Goal: Task Accomplishment & Management: Manage account settings

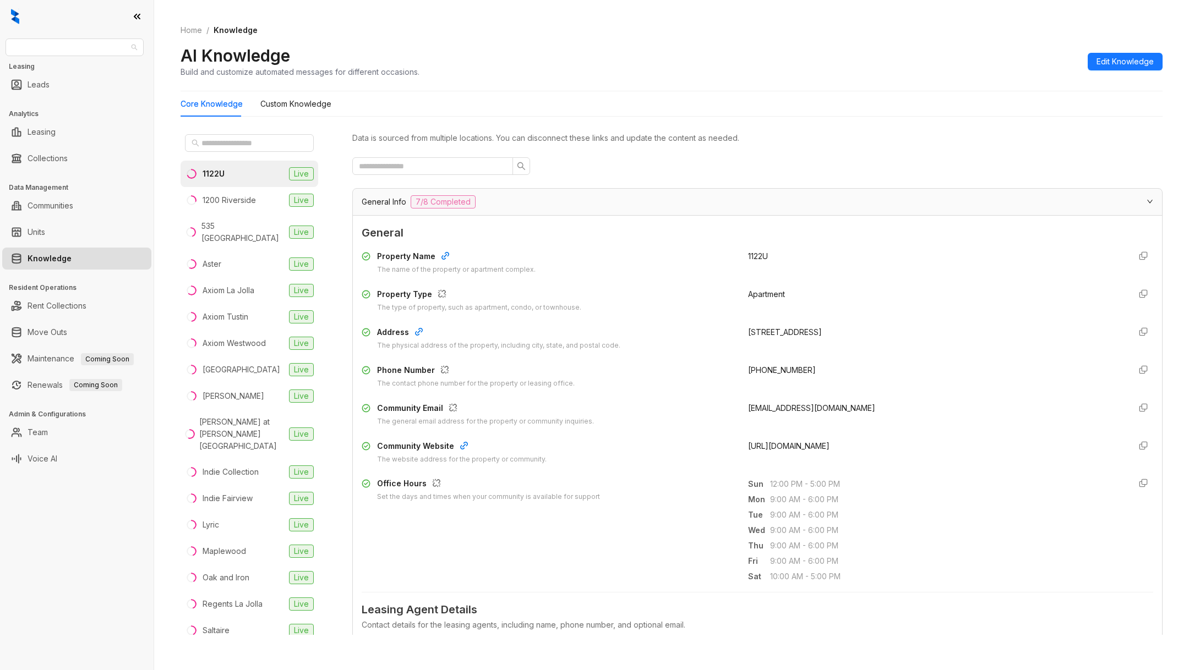
click at [87, 42] on span "Raintree Partners" at bounding box center [74, 47] width 125 height 17
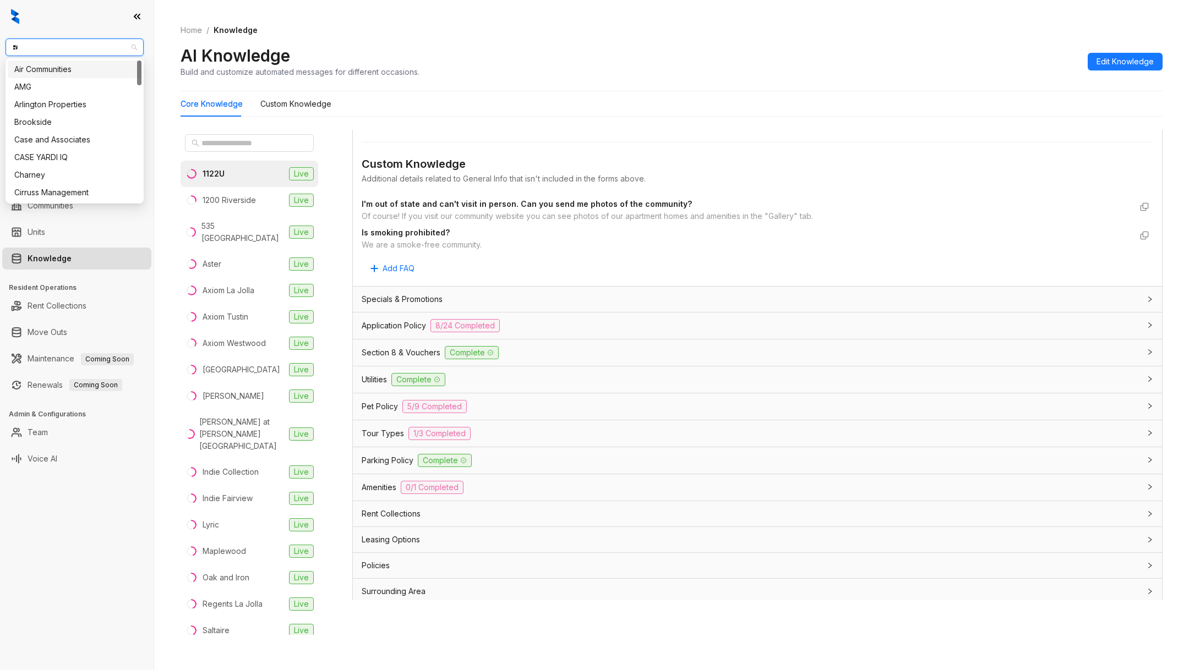
type input "***"
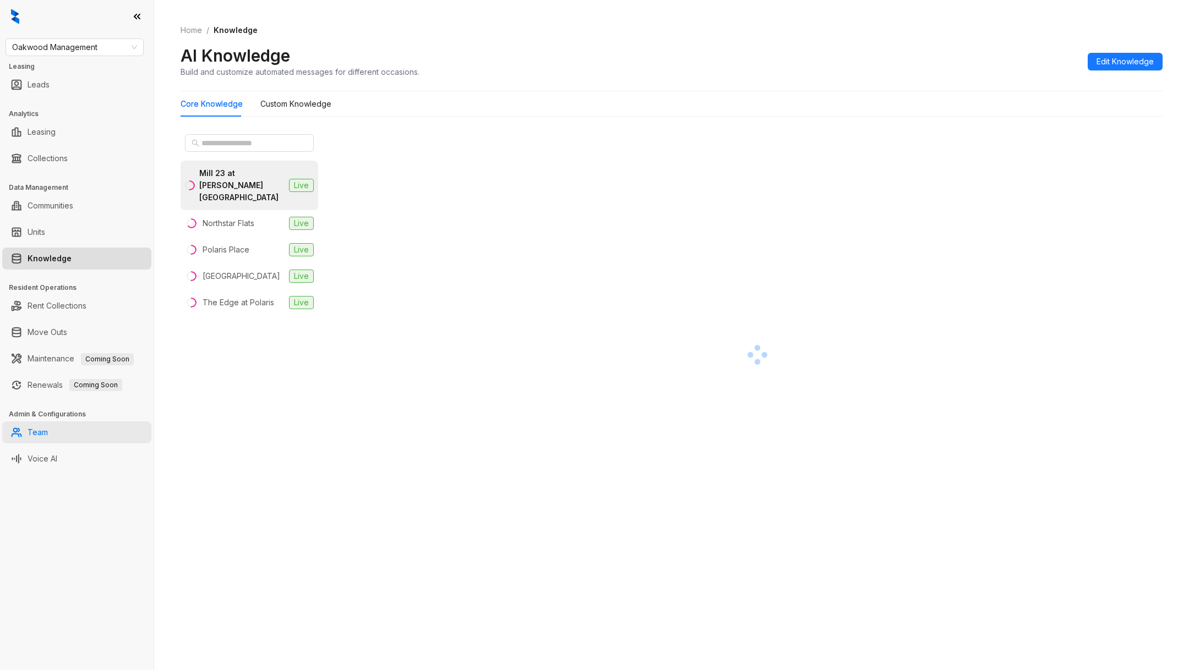
click at [48, 436] on link "Team" at bounding box center [38, 433] width 20 height 22
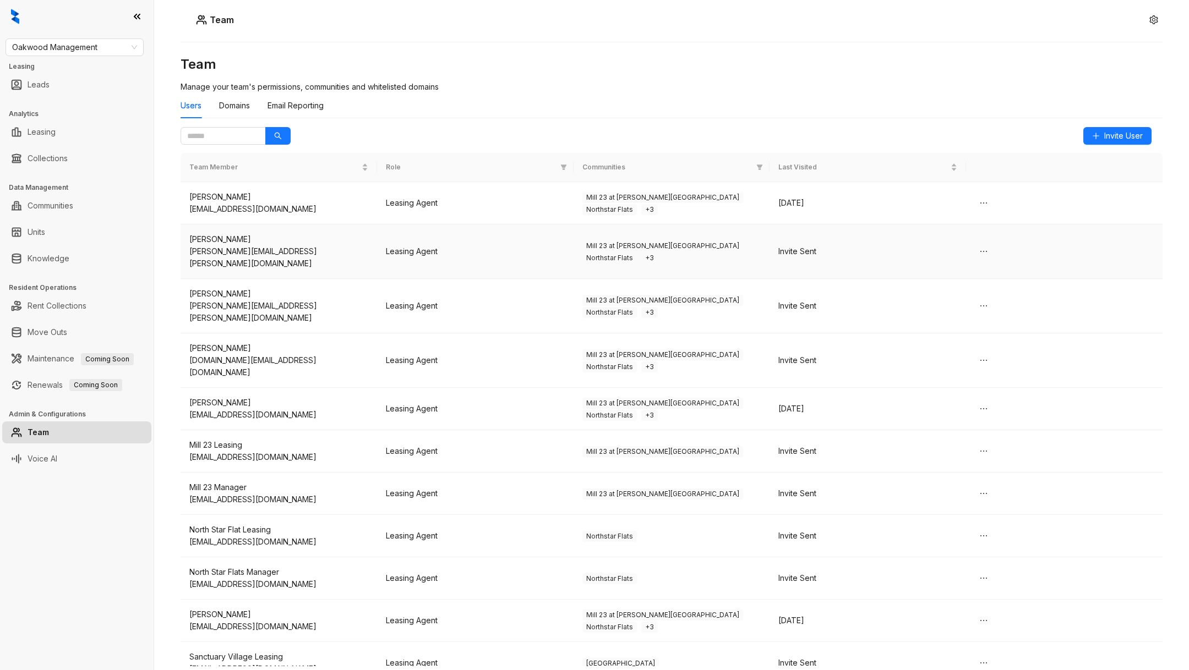
click at [239, 239] on div "[PERSON_NAME]" at bounding box center [278, 239] width 179 height 12
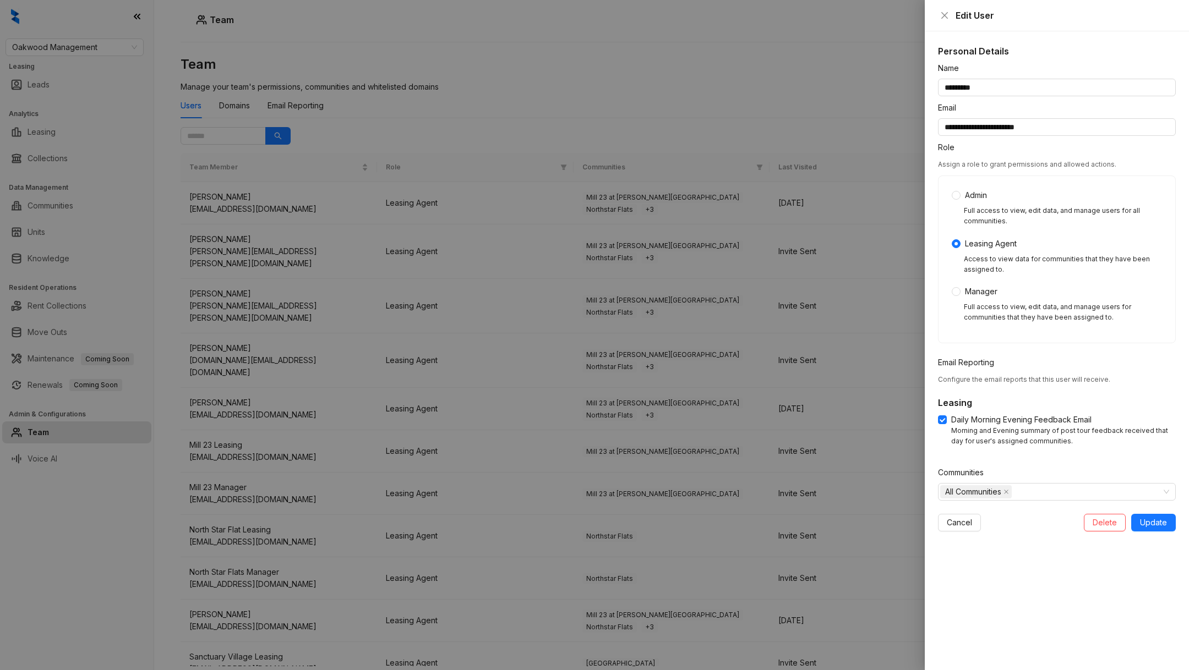
click at [779, 354] on div at bounding box center [594, 335] width 1189 height 670
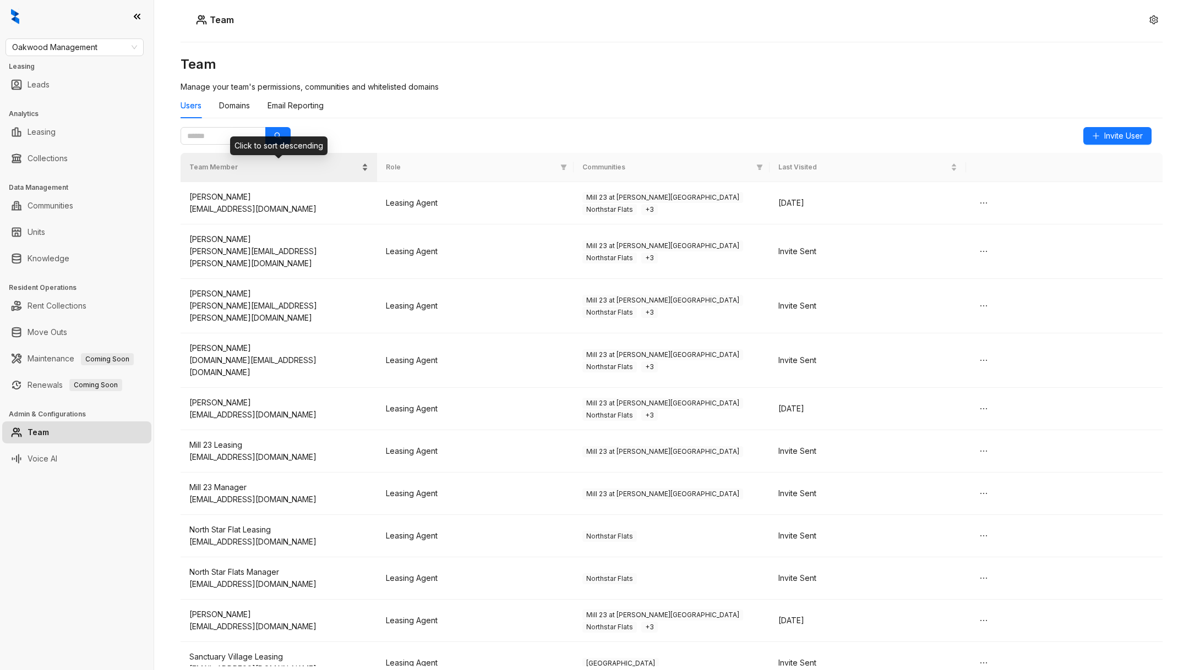
click at [320, 172] on div "Team Member" at bounding box center [278, 167] width 179 height 11
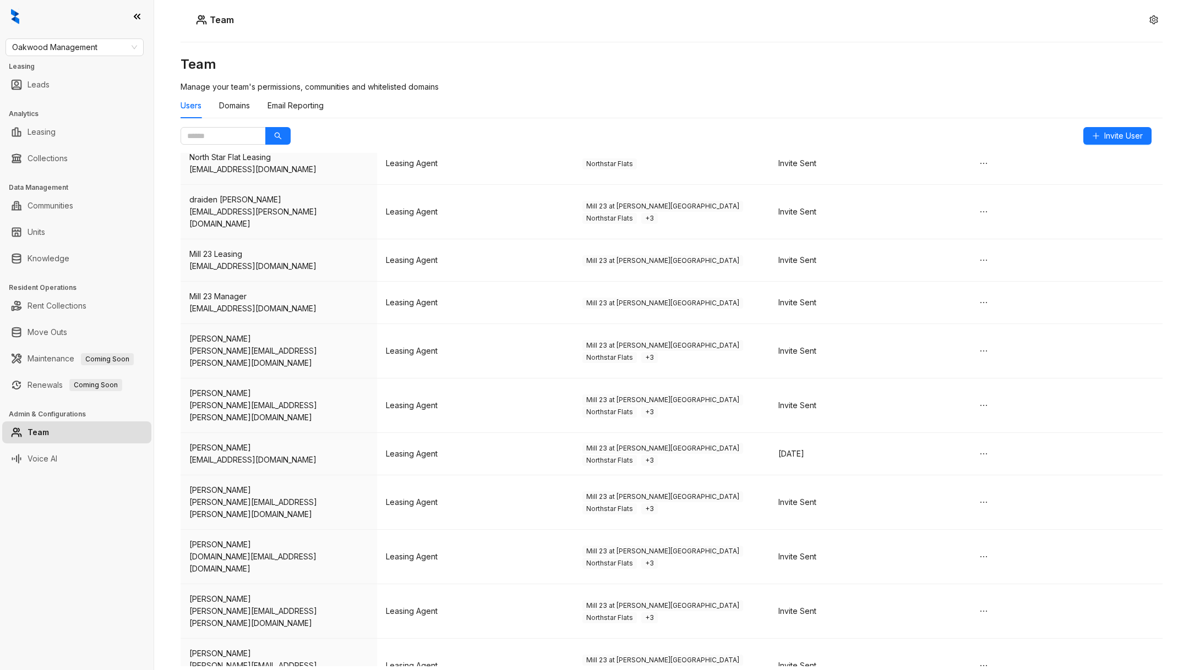
scroll to position [276, 0]
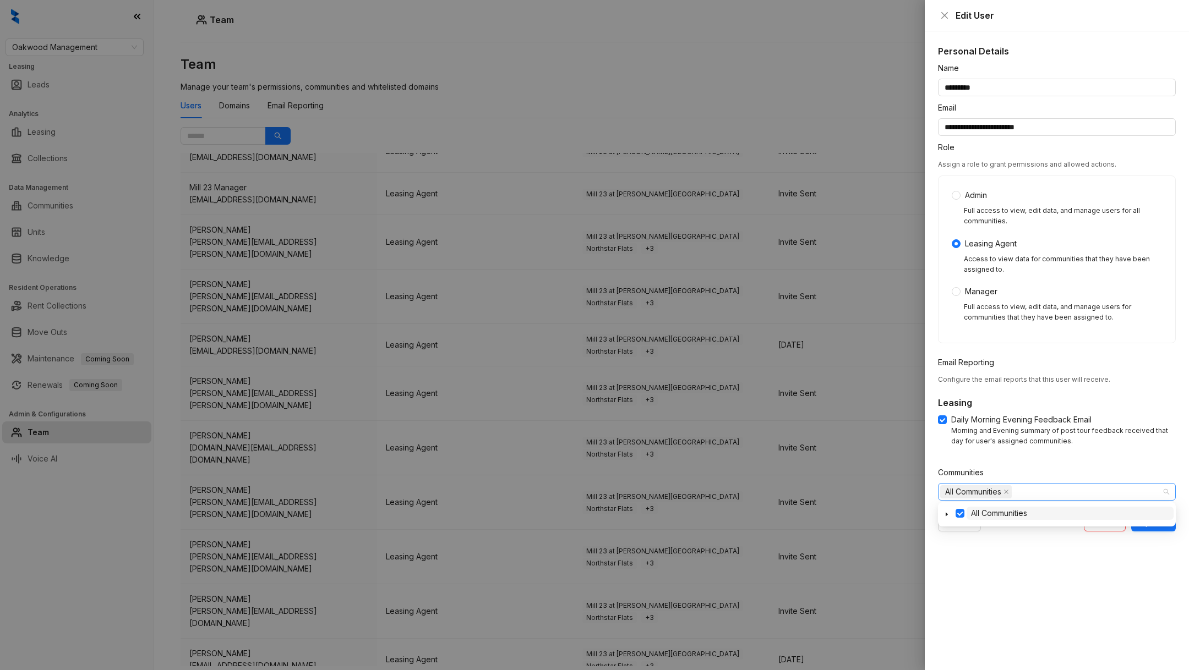
click at [971, 487] on span "All Communities" at bounding box center [973, 492] width 56 height 12
click at [944, 504] on div "all All Communities" at bounding box center [1057, 514] width 238 height 24
click at [945, 505] on div "all All Communities" at bounding box center [1057, 514] width 238 height 24
click at [948, 514] on icon "caret-down" at bounding box center [947, 515] width 6 height 6
click at [959, 512] on span at bounding box center [959, 513] width 9 height 9
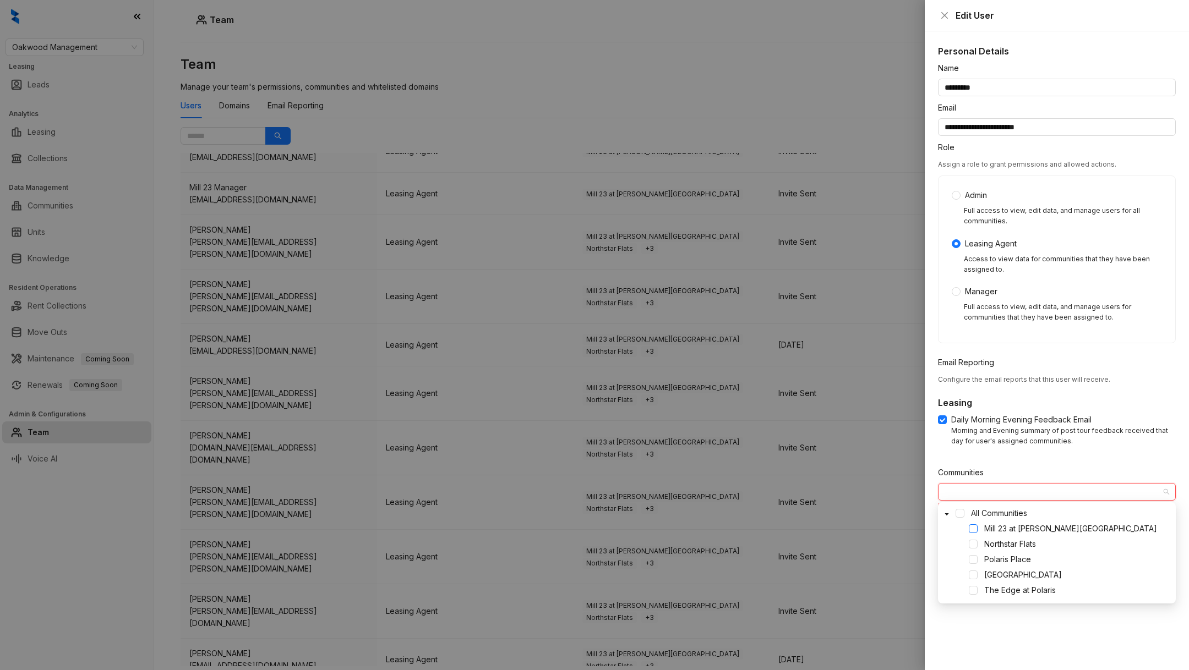
click at [974, 525] on span at bounding box center [972, 528] width 9 height 9
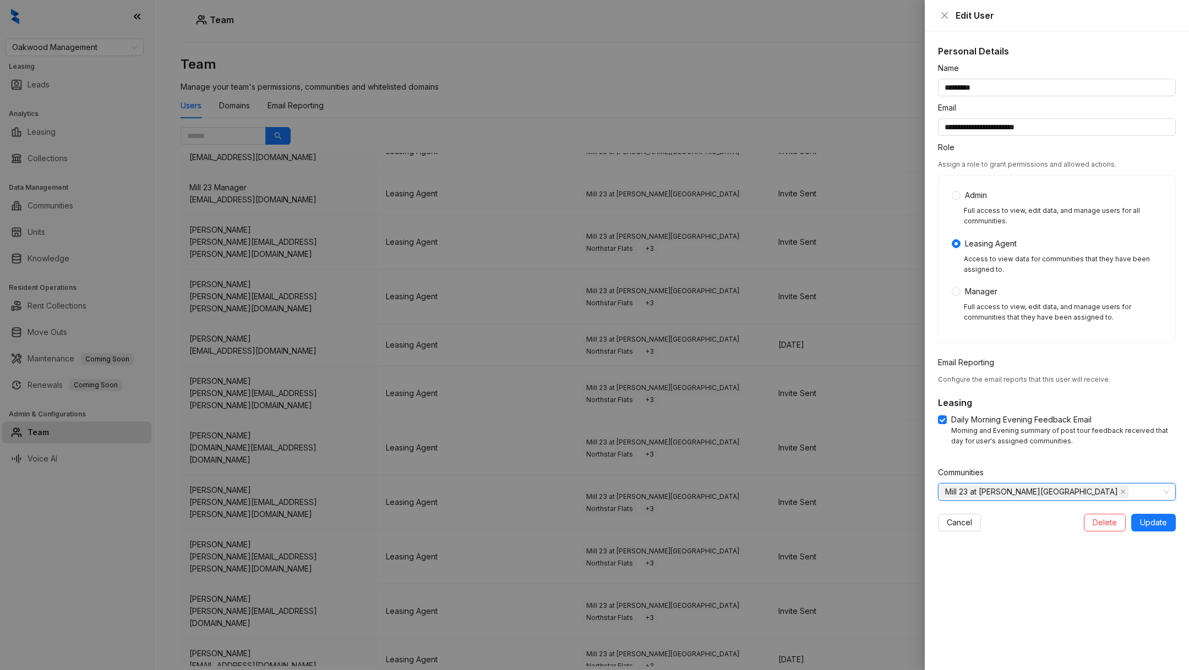
click at [1059, 460] on form "**********" at bounding box center [1057, 296] width 238 height 469
click at [1146, 519] on span "Update" at bounding box center [1153, 523] width 27 height 12
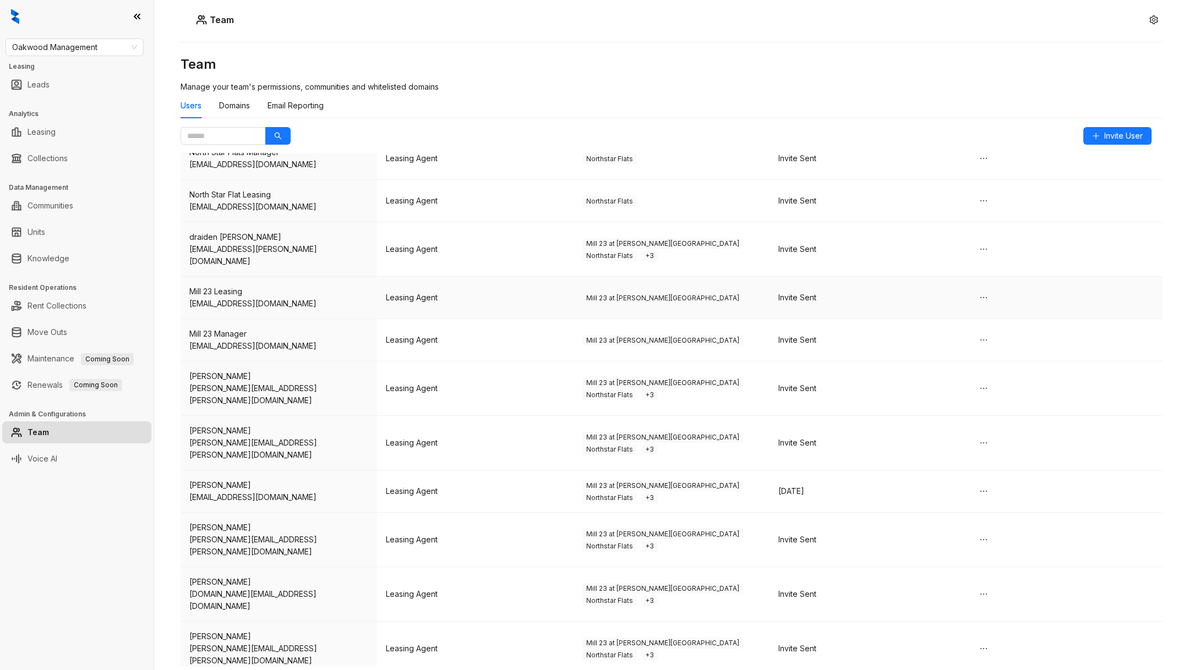
scroll to position [0, 0]
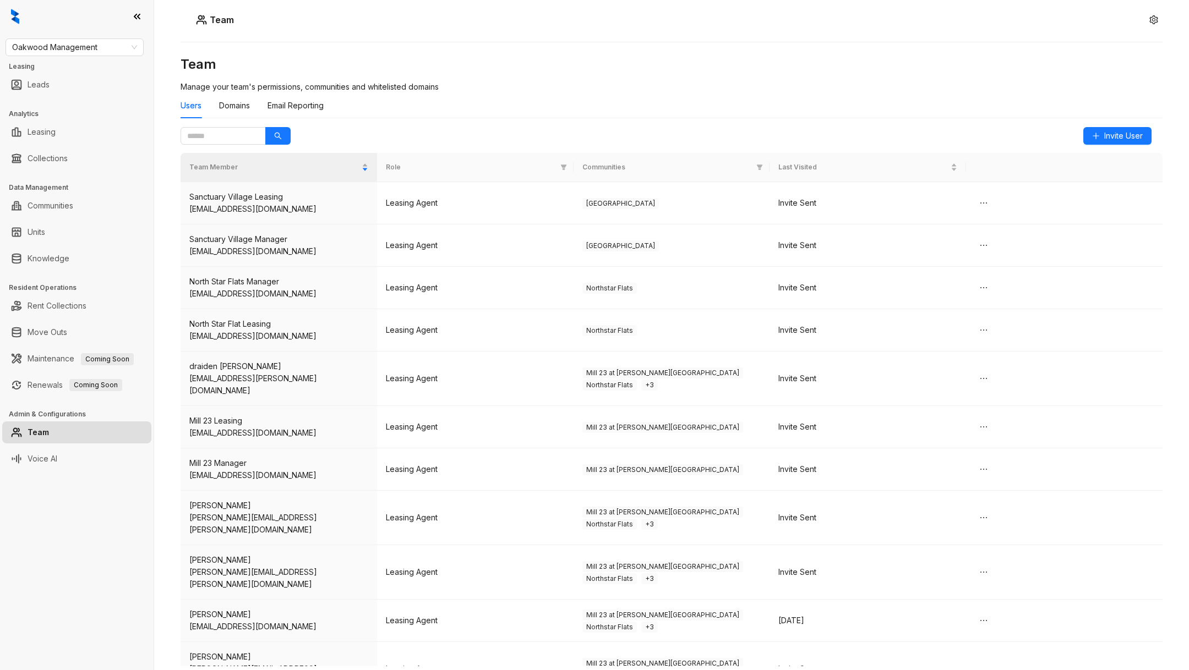
click at [630, 168] on span "Communities" at bounding box center [667, 167] width 170 height 10
click at [762, 171] on span at bounding box center [759, 167] width 11 height 15
click at [752, 160] on th "Communities" at bounding box center [671, 167] width 196 height 29
click at [754, 163] on span at bounding box center [759, 167] width 11 height 15
click at [755, 165] on span at bounding box center [759, 167] width 11 height 15
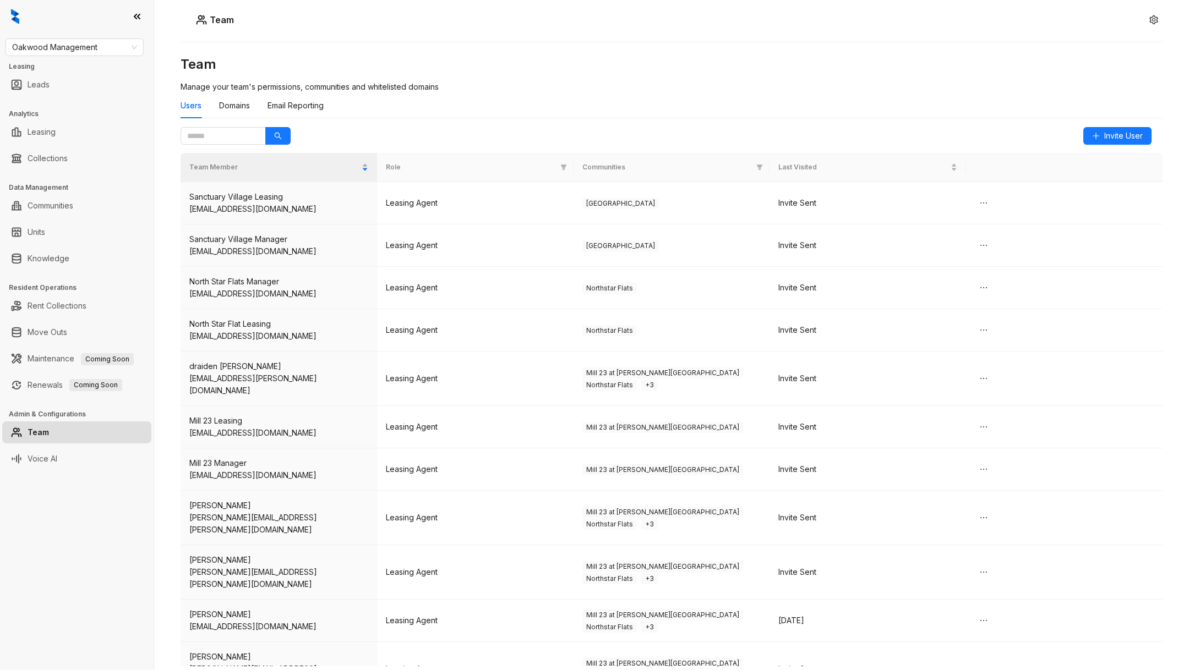
click at [663, 169] on span "Communities" at bounding box center [667, 167] width 170 height 10
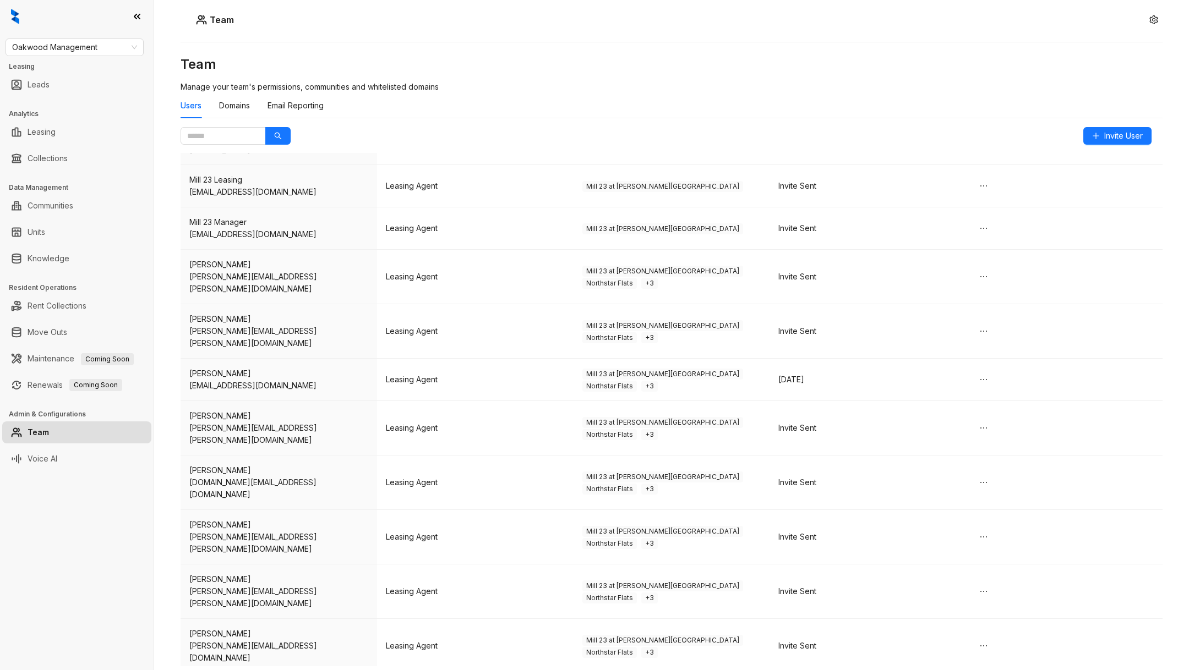
scroll to position [276, 0]
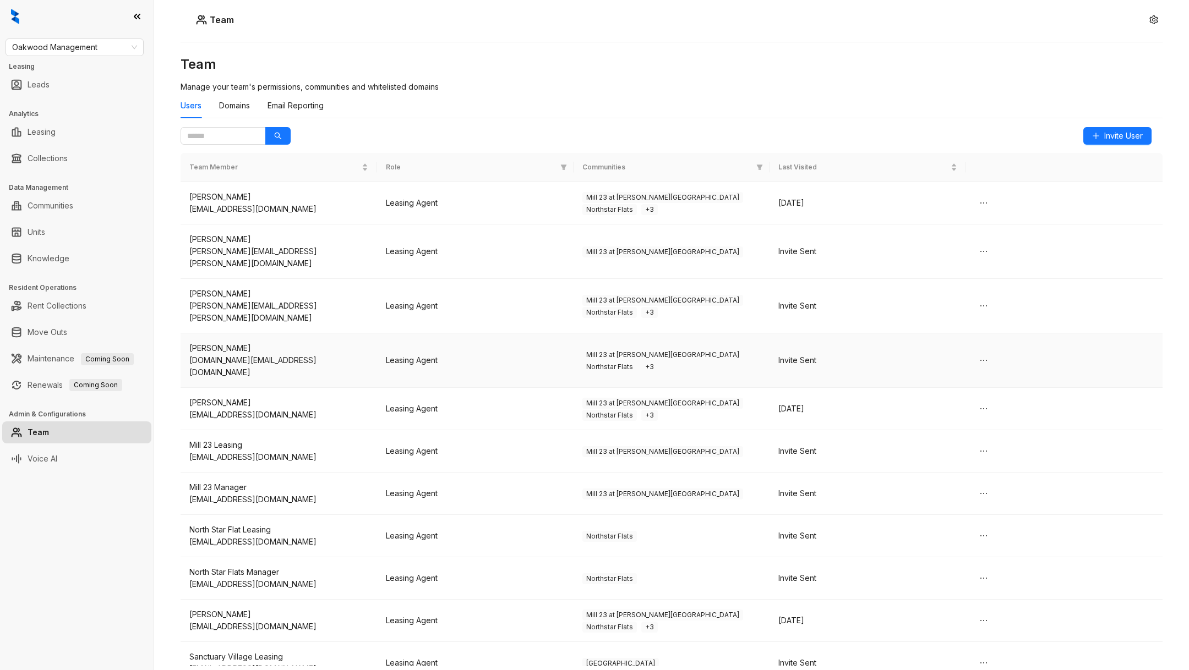
scroll to position [6, 0]
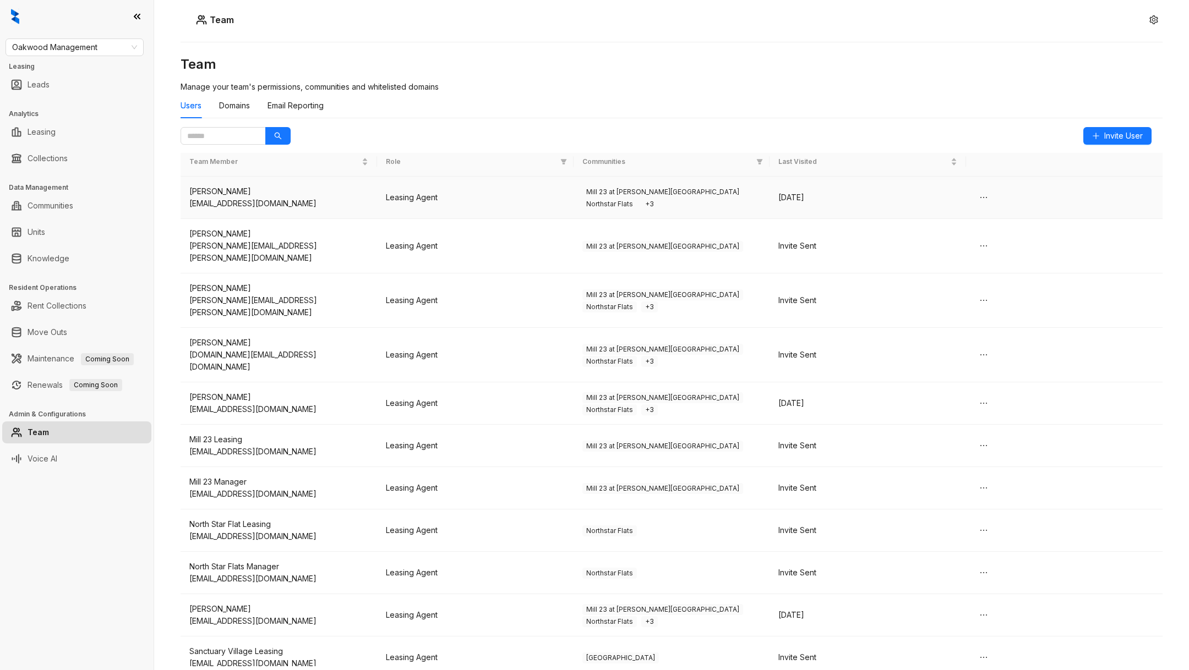
click at [637, 199] on span "Northstar Flats" at bounding box center [609, 204] width 54 height 11
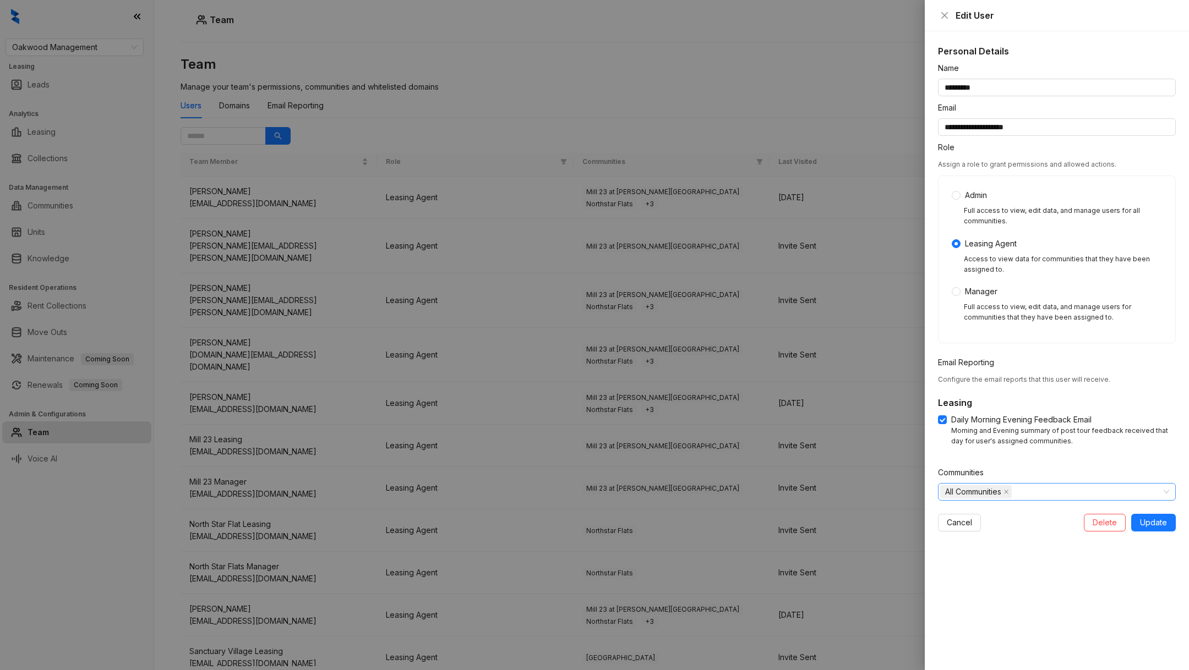
click at [1028, 490] on div "All Communities" at bounding box center [1051, 491] width 222 height 15
click at [940, 17] on icon "close" at bounding box center [944, 15] width 9 height 9
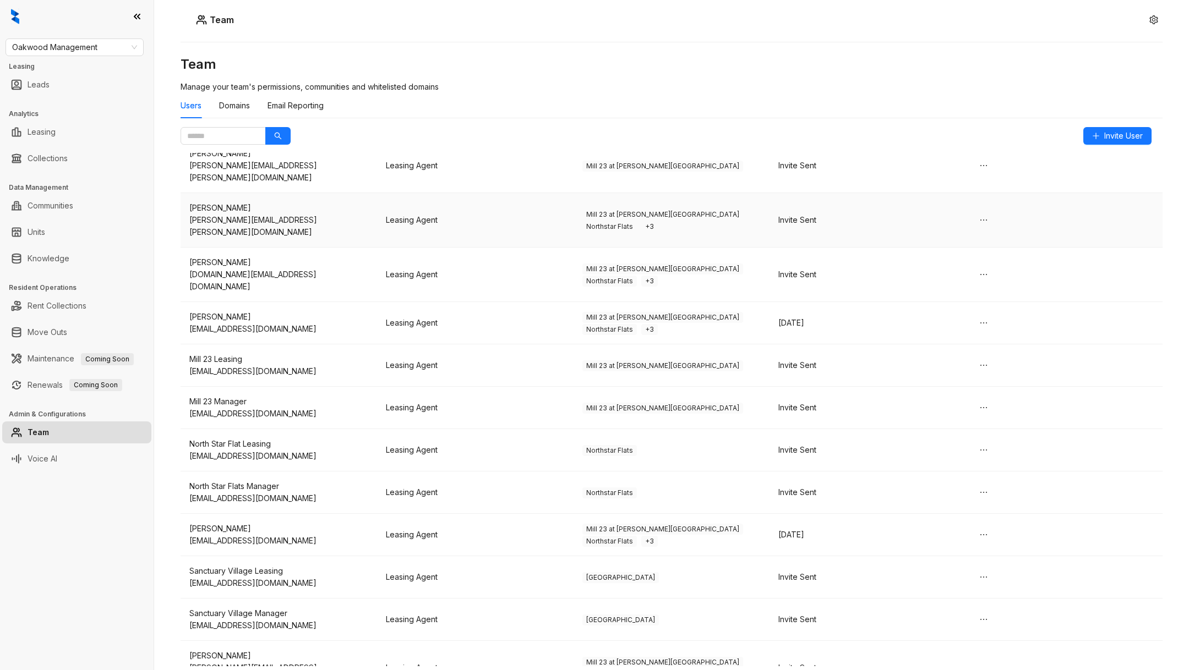
scroll to position [0, 0]
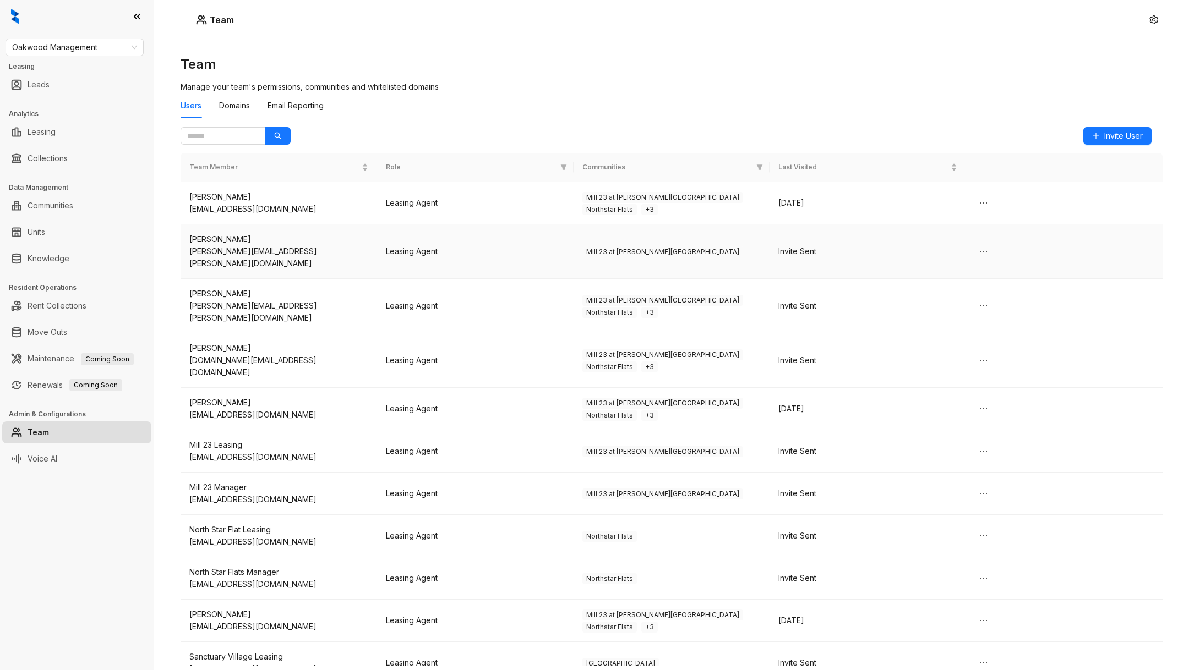
click at [562, 250] on td "Leasing Agent" at bounding box center [475, 252] width 196 height 54
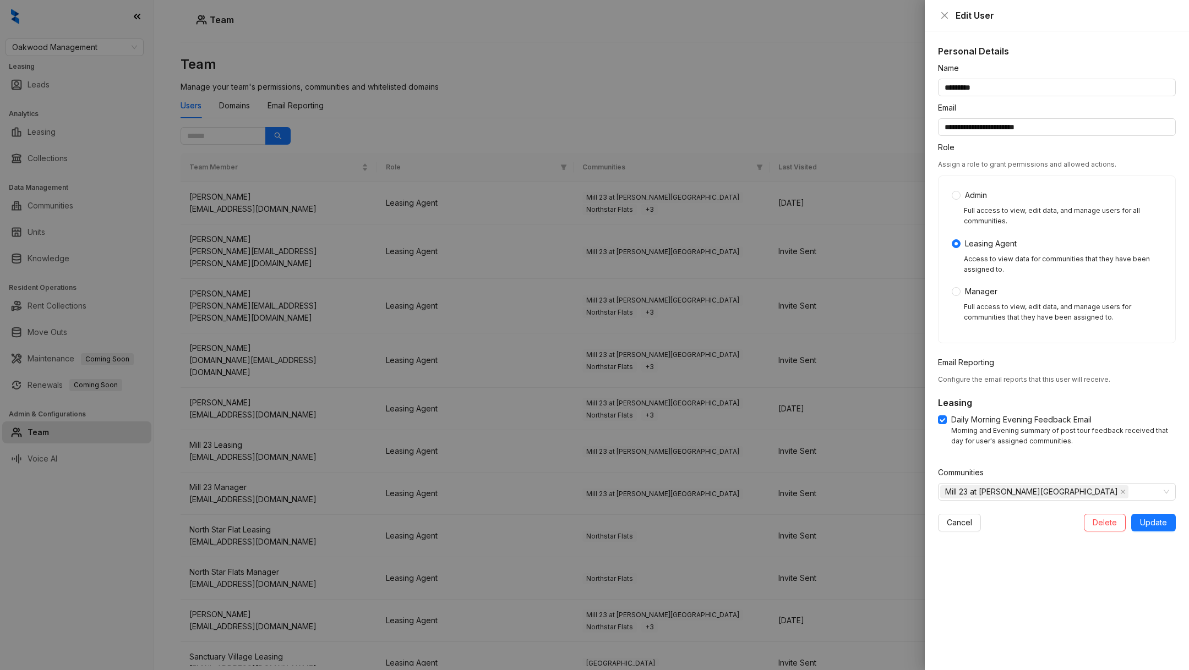
click at [599, 284] on div at bounding box center [594, 335] width 1189 height 670
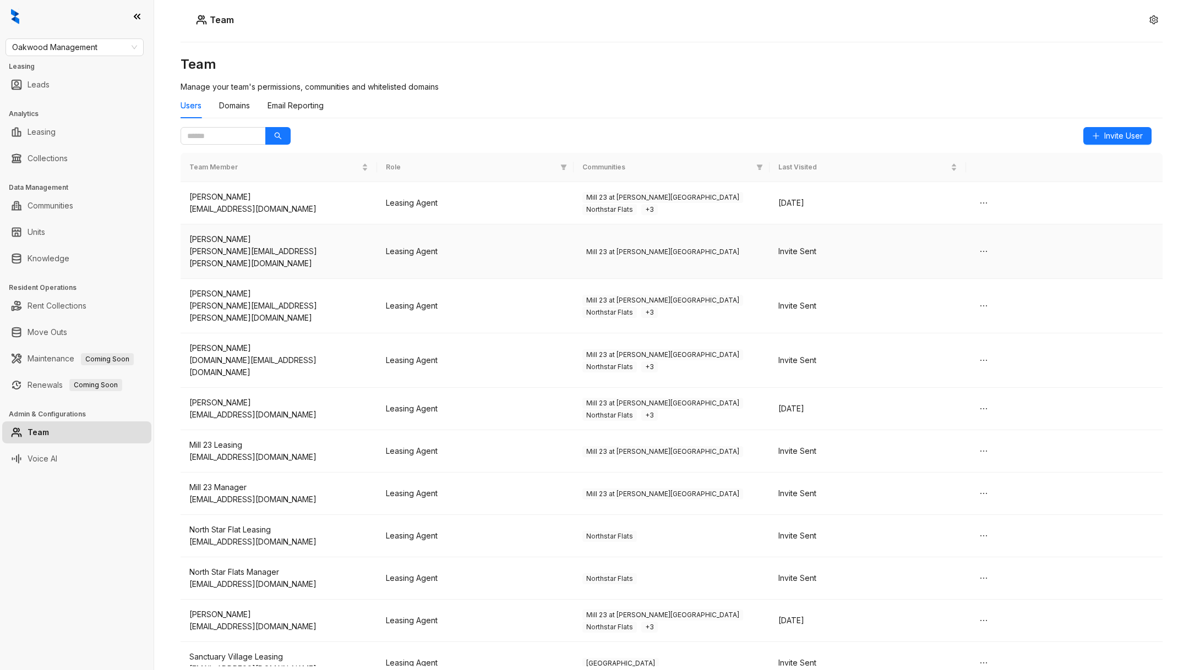
click at [499, 235] on td "Leasing Agent" at bounding box center [475, 252] width 196 height 54
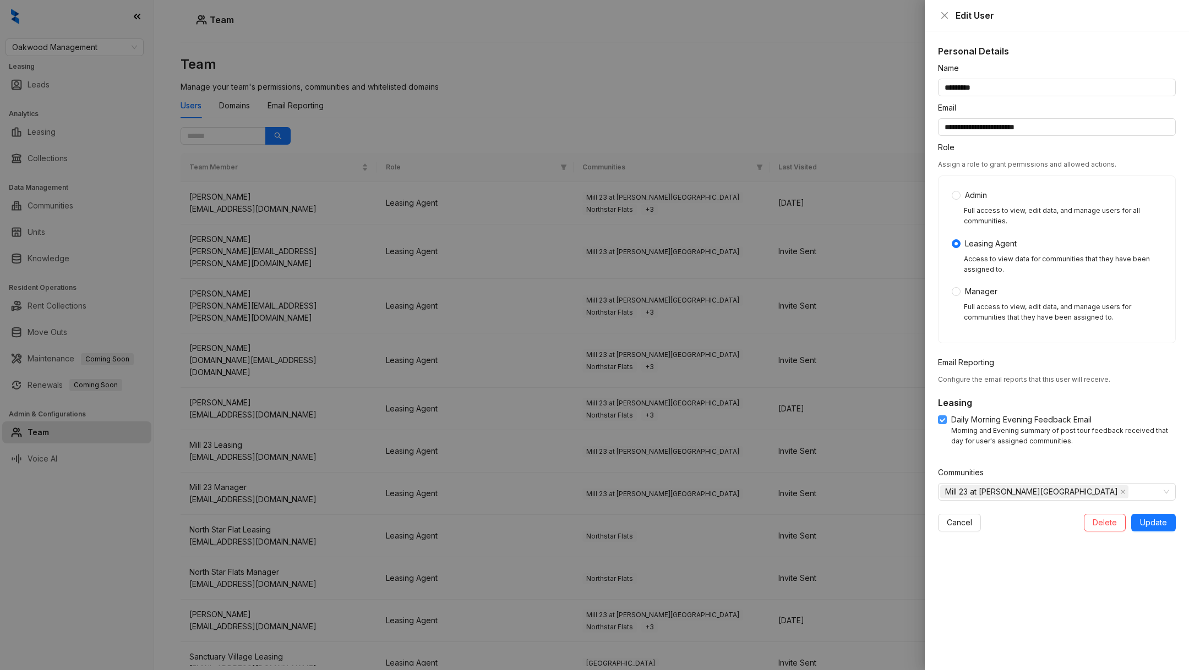
click at [940, 423] on span at bounding box center [942, 419] width 9 height 9
click at [1145, 520] on span "Update" at bounding box center [1153, 523] width 27 height 12
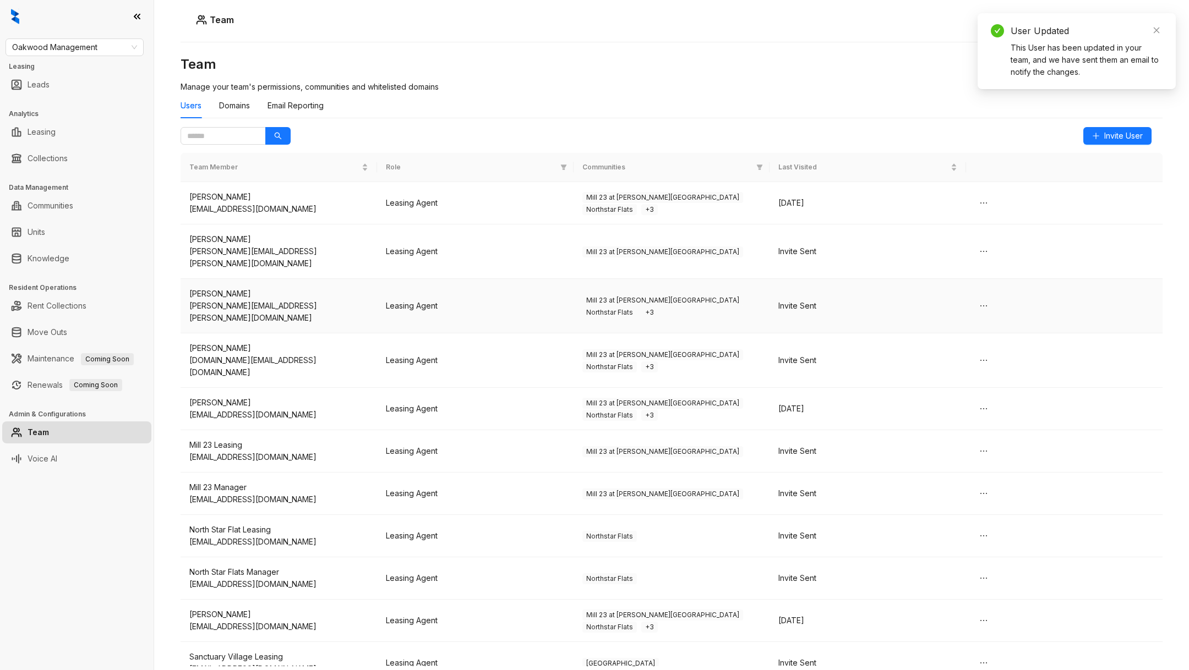
click at [632, 295] on span "Mill 23 at Coughlin Crossing" at bounding box center [662, 300] width 161 height 11
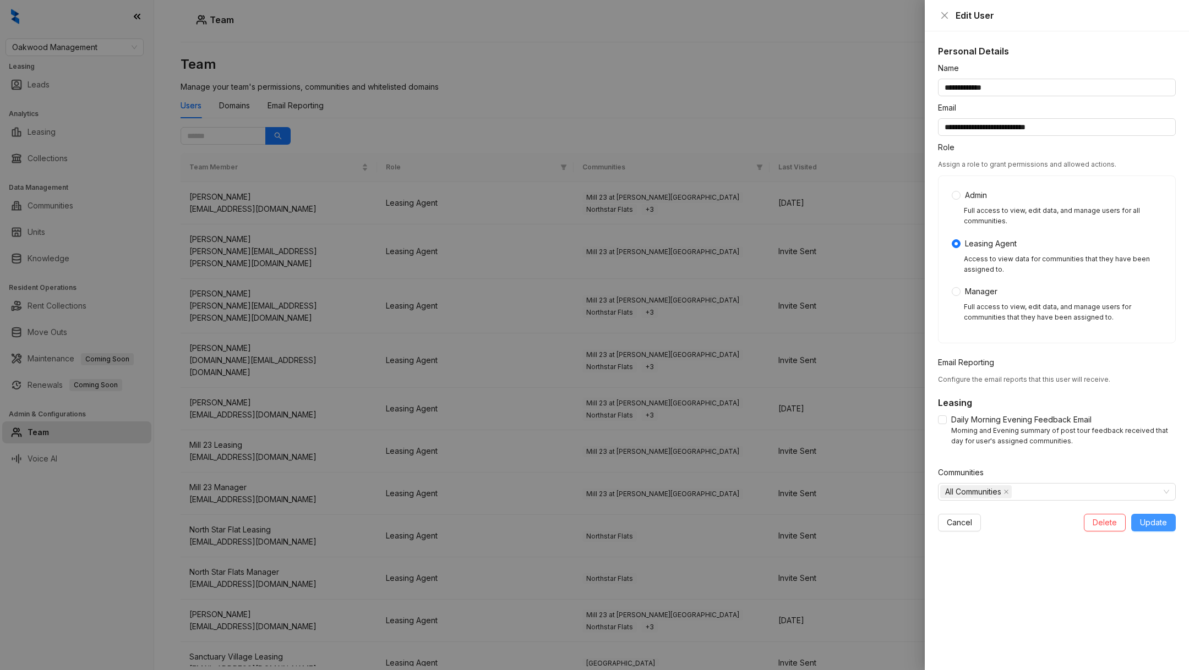
click at [1146, 523] on span "Update" at bounding box center [1153, 523] width 27 height 12
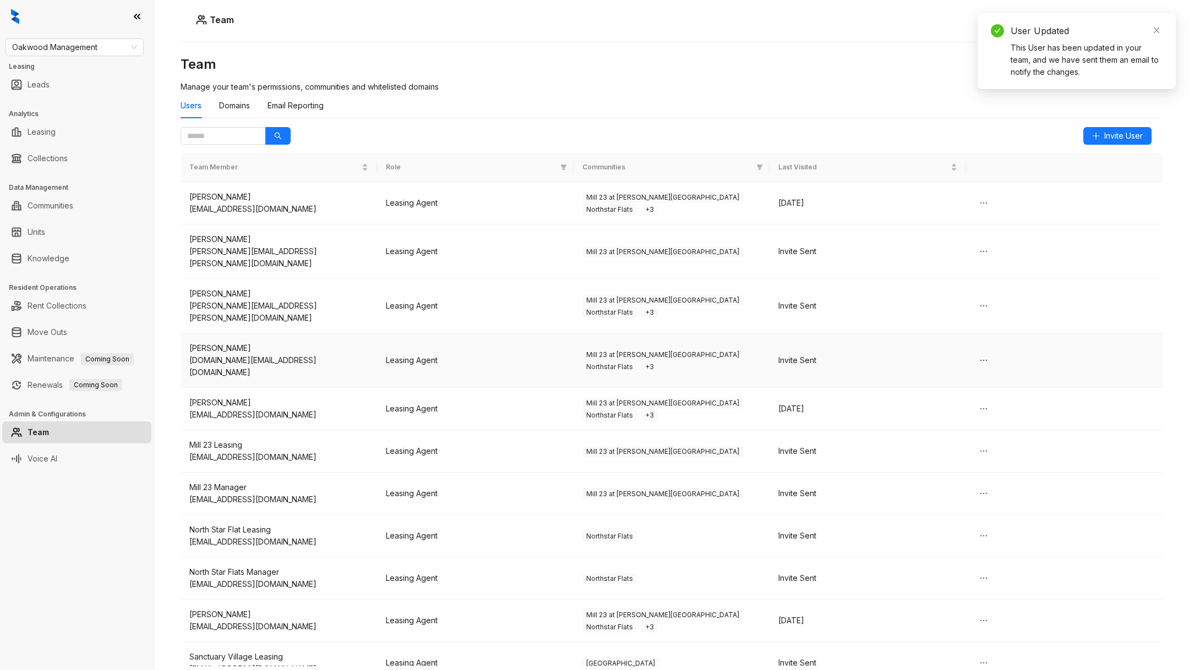
click at [636, 337] on td "Mill 23 at Coughlin Crossing Northstar Flats + 3" at bounding box center [671, 360] width 196 height 54
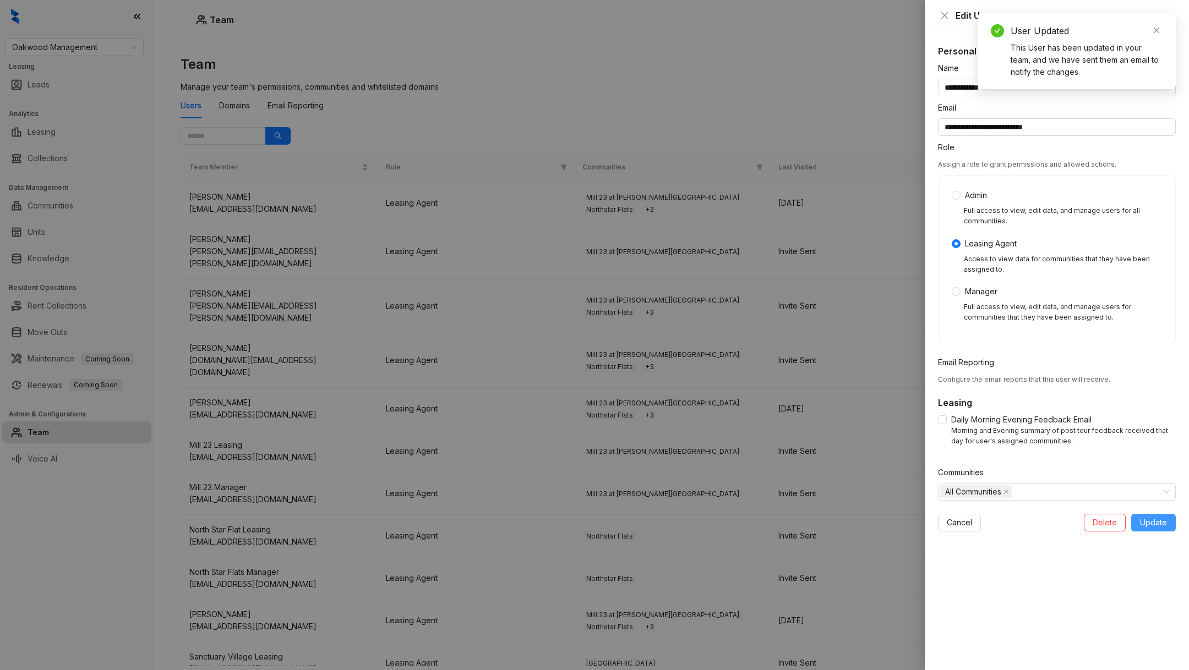
click at [1151, 524] on span "Update" at bounding box center [1153, 523] width 27 height 12
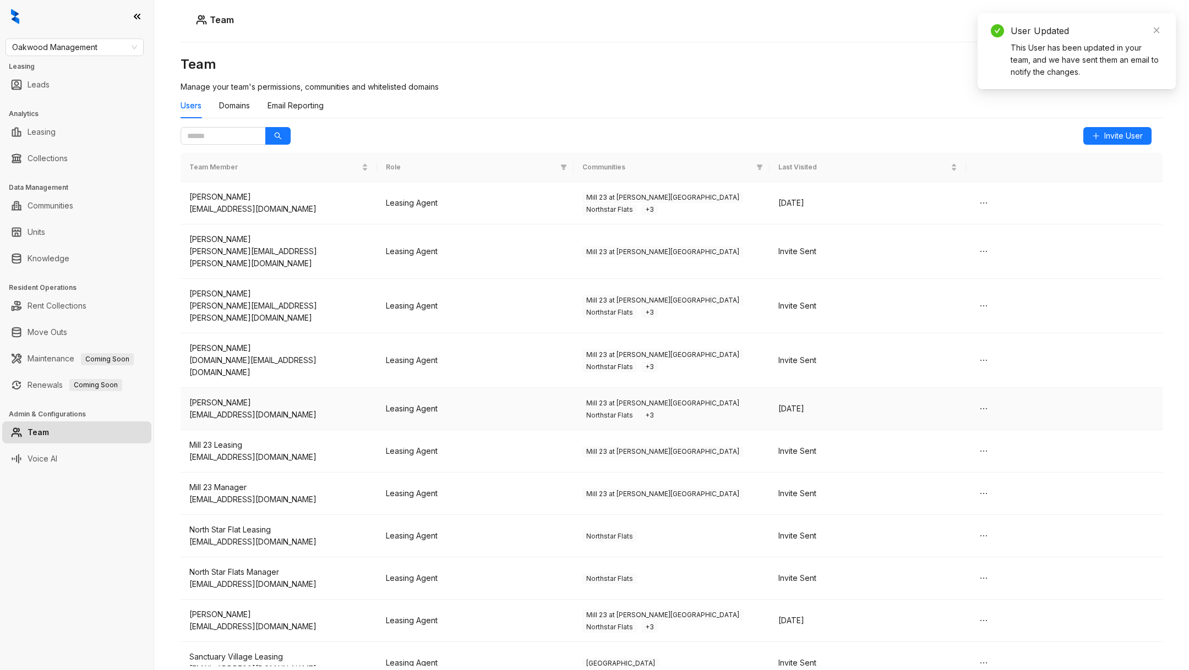
click at [494, 388] on td "Leasing Agent" at bounding box center [475, 409] width 196 height 42
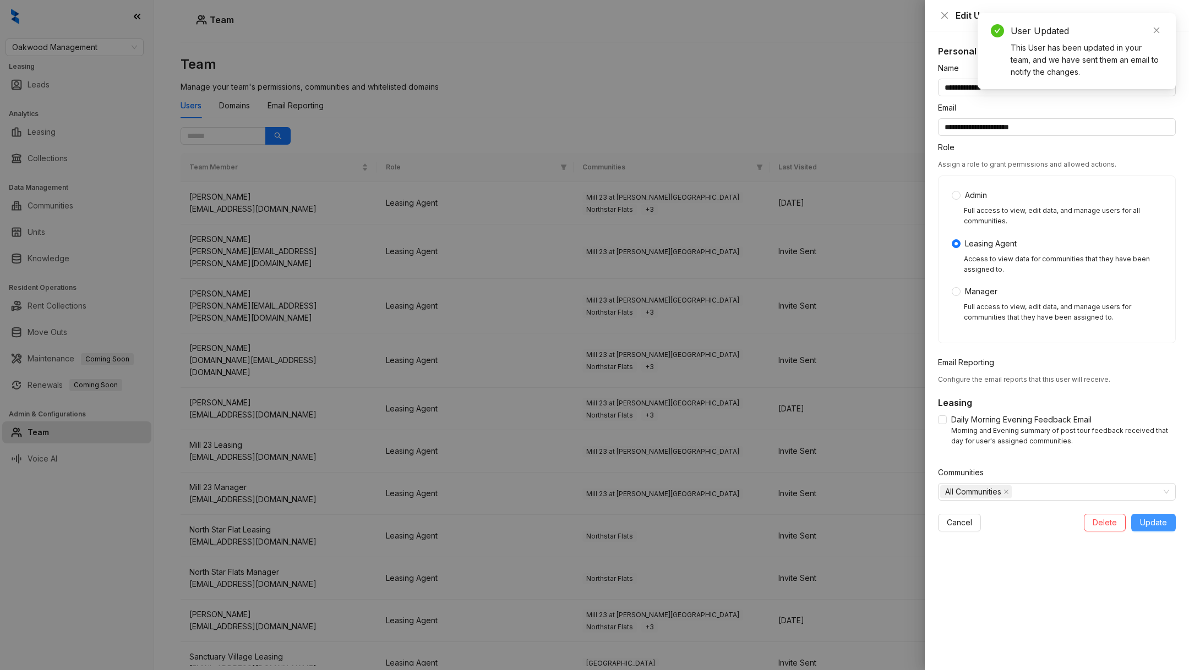
click at [1153, 522] on span "Update" at bounding box center [1153, 523] width 27 height 12
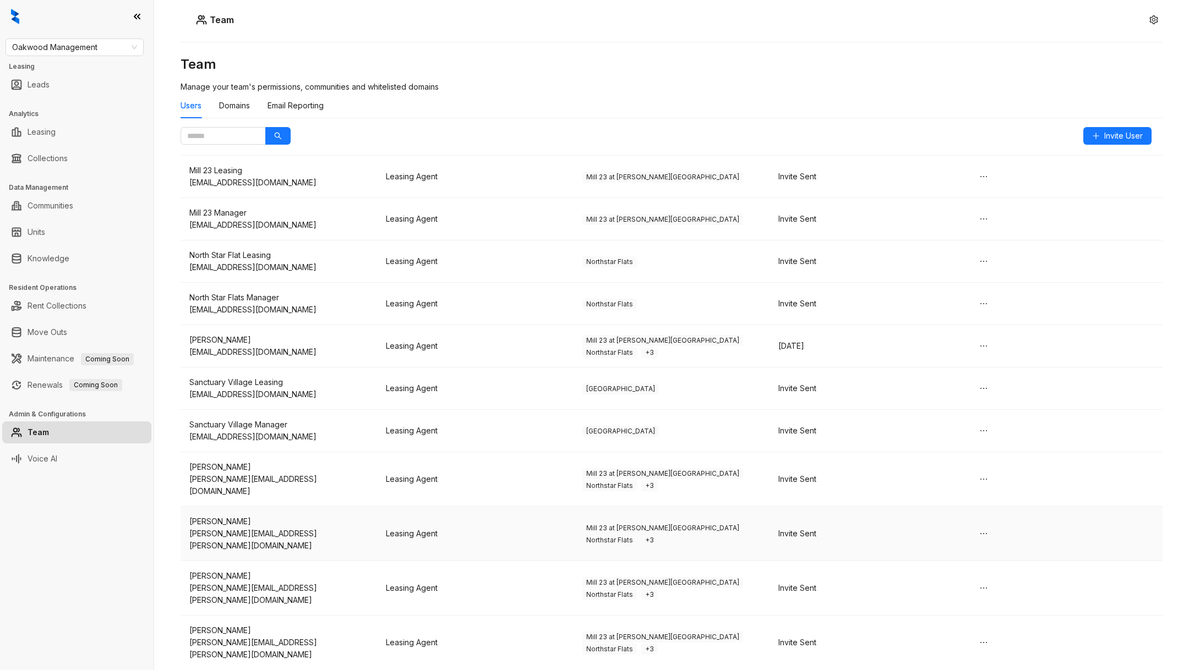
scroll to position [276, 0]
click at [619, 467] on span "Mill 23 at Coughlin Crossing" at bounding box center [662, 472] width 161 height 11
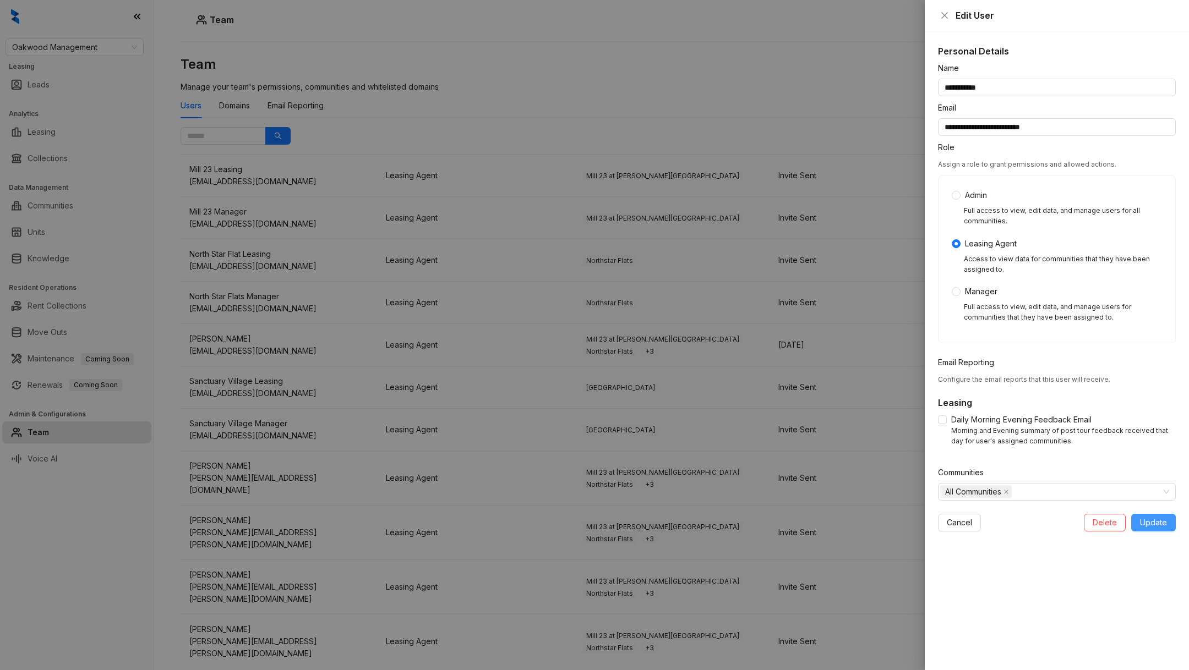
click at [1143, 517] on span "Update" at bounding box center [1153, 523] width 27 height 12
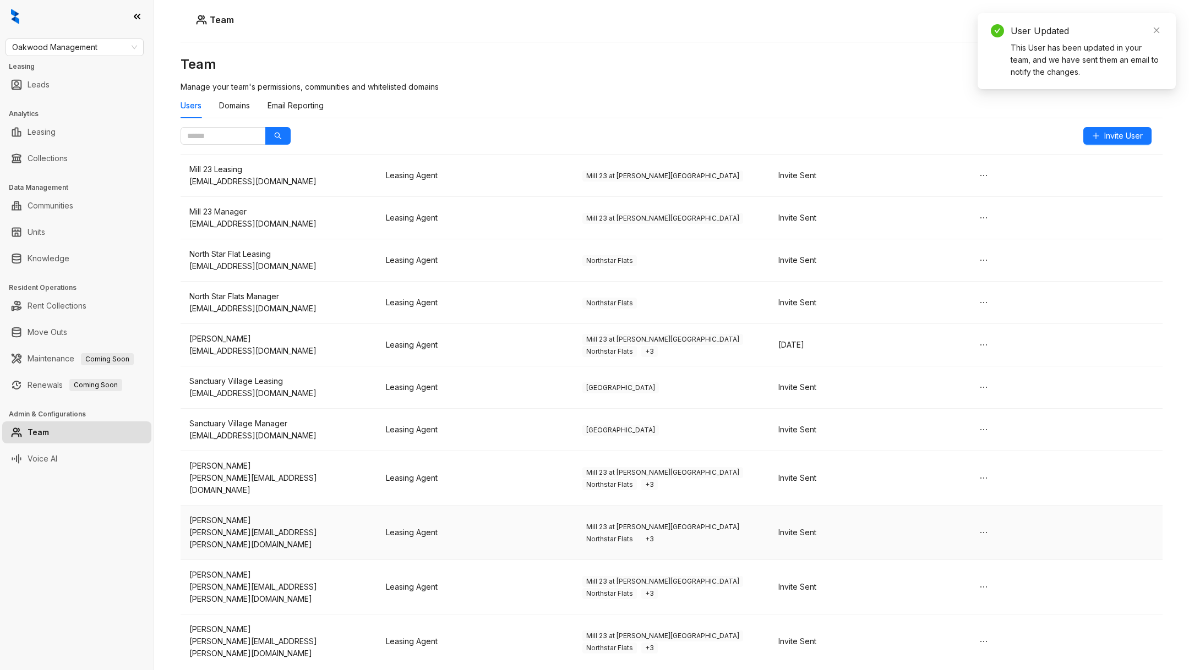
scroll to position [0, 0]
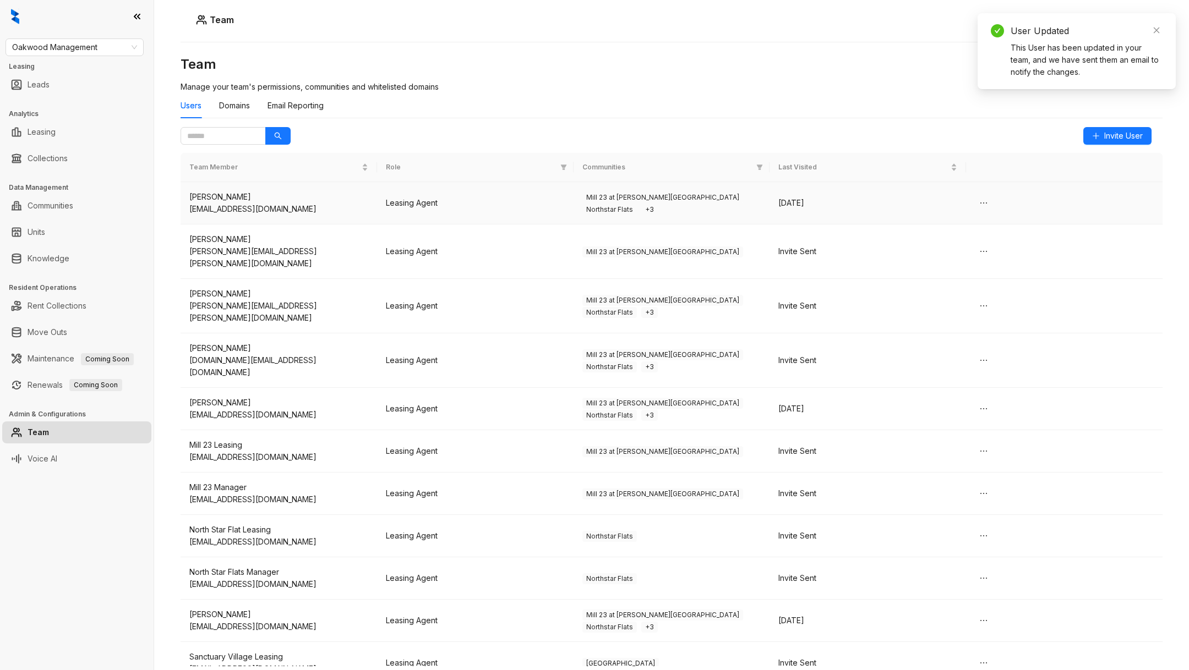
click at [658, 204] on span "+ 3" at bounding box center [649, 209] width 17 height 11
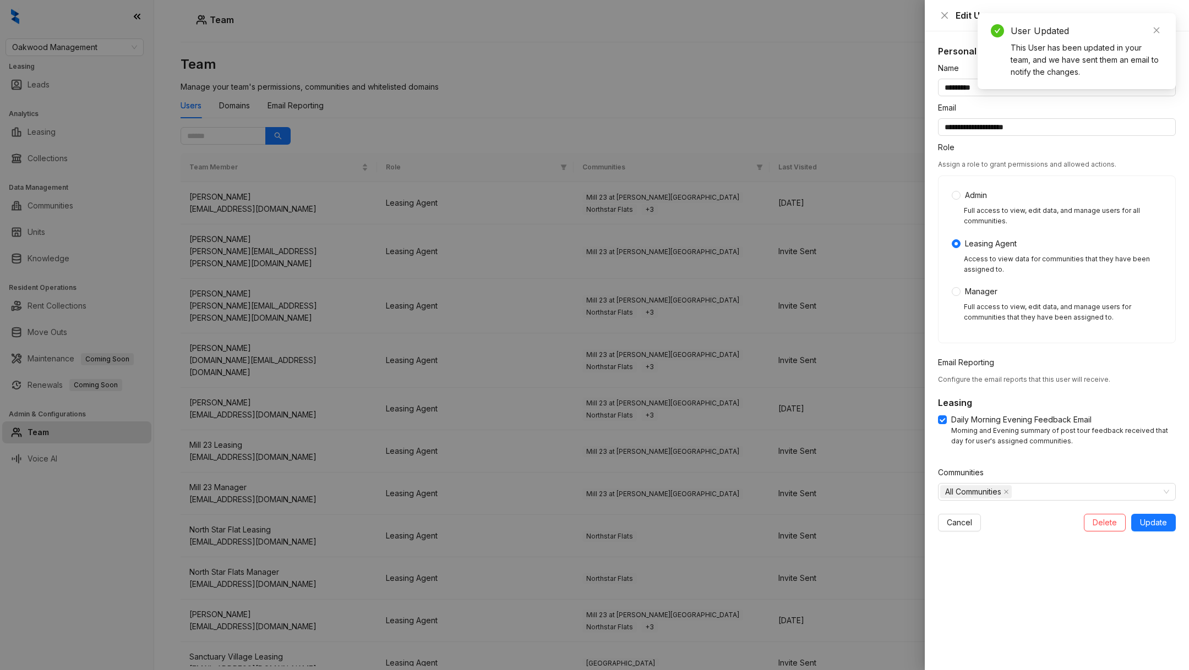
click at [545, 164] on div at bounding box center [594, 335] width 1189 height 670
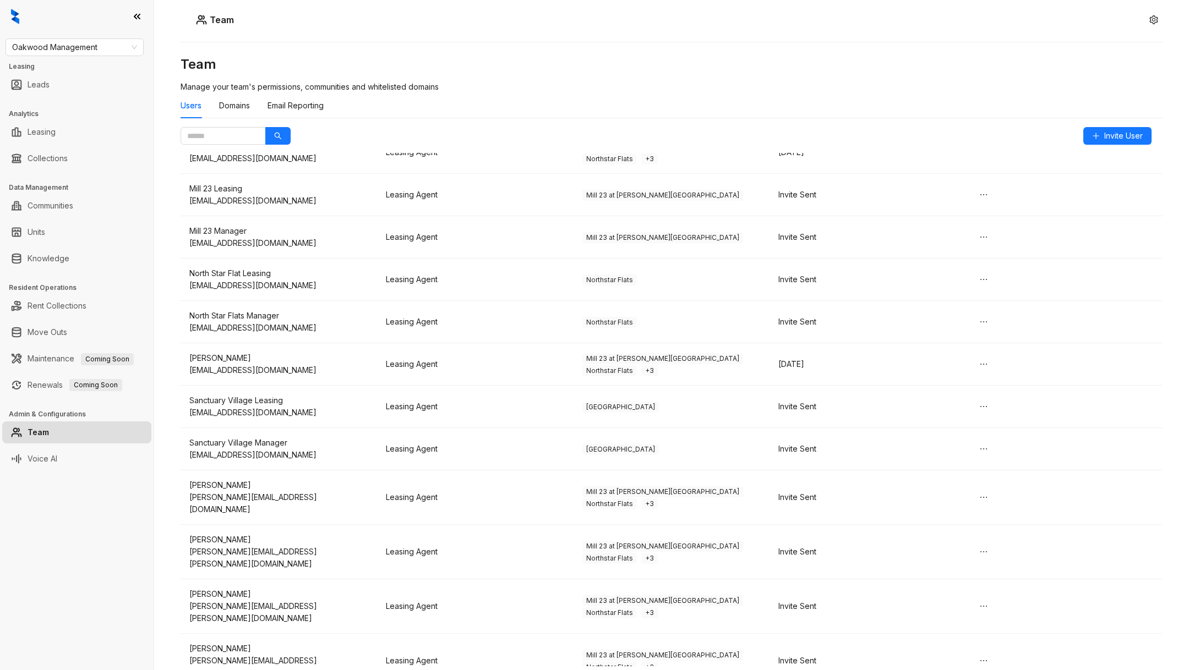
scroll to position [276, 0]
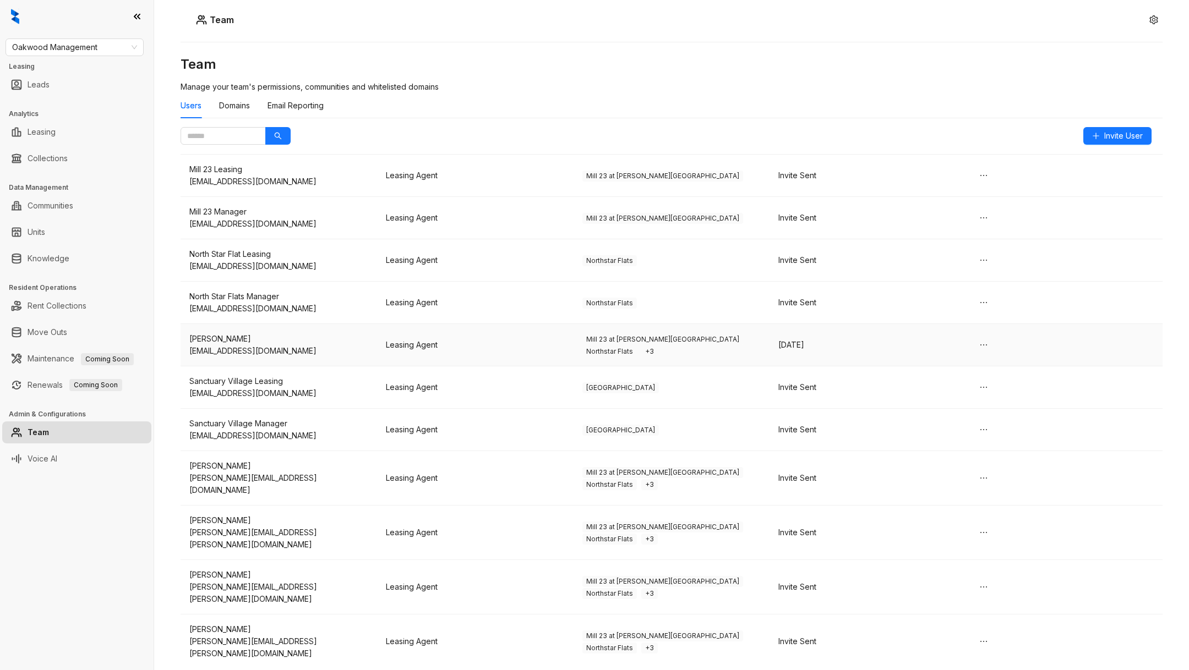
click at [548, 324] on td "Leasing Agent" at bounding box center [475, 345] width 196 height 42
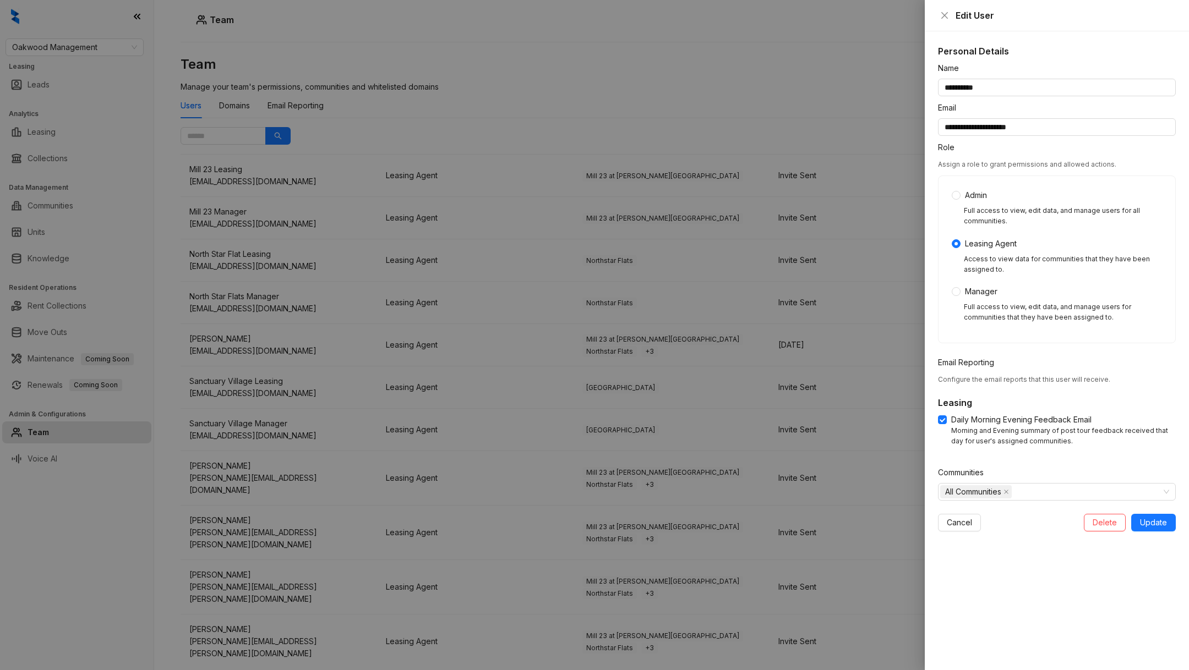
click at [548, 352] on div at bounding box center [594, 335] width 1189 height 670
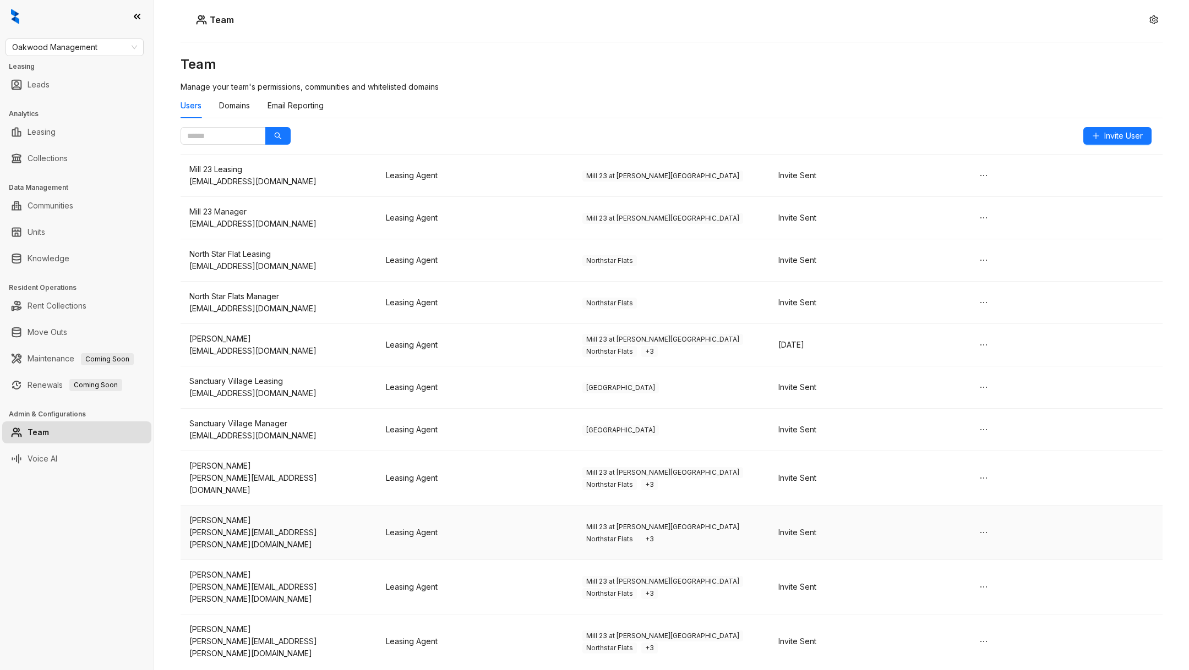
click at [526, 506] on td "Leasing Agent" at bounding box center [475, 533] width 196 height 54
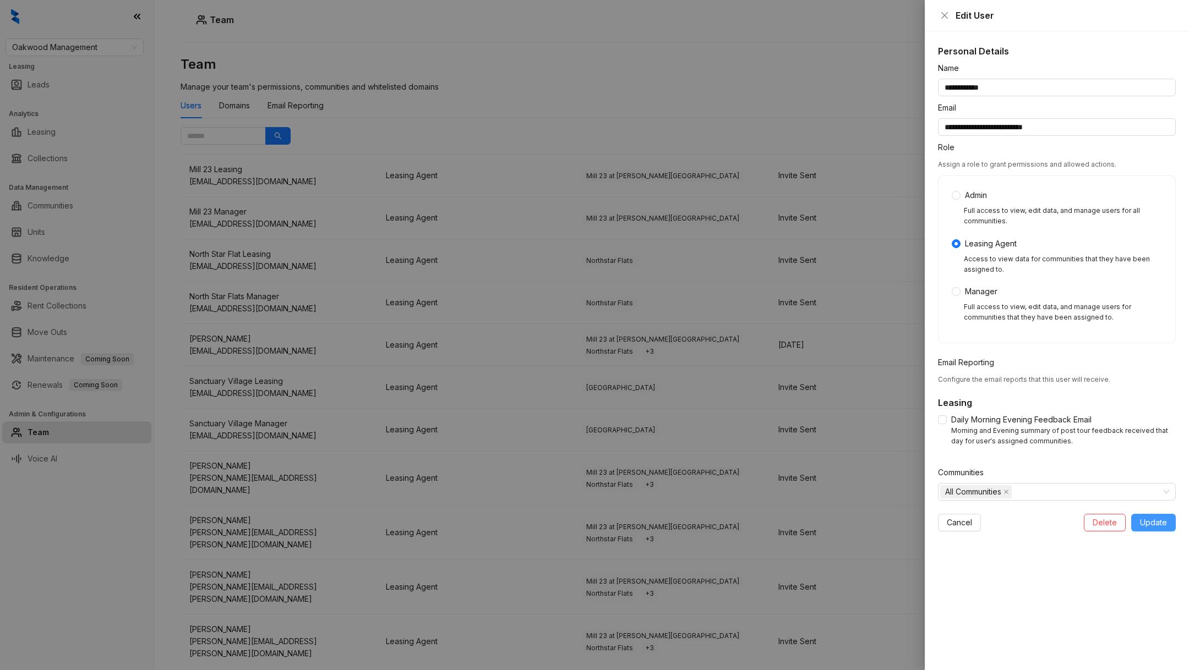
click at [1148, 523] on span "Update" at bounding box center [1153, 523] width 27 height 12
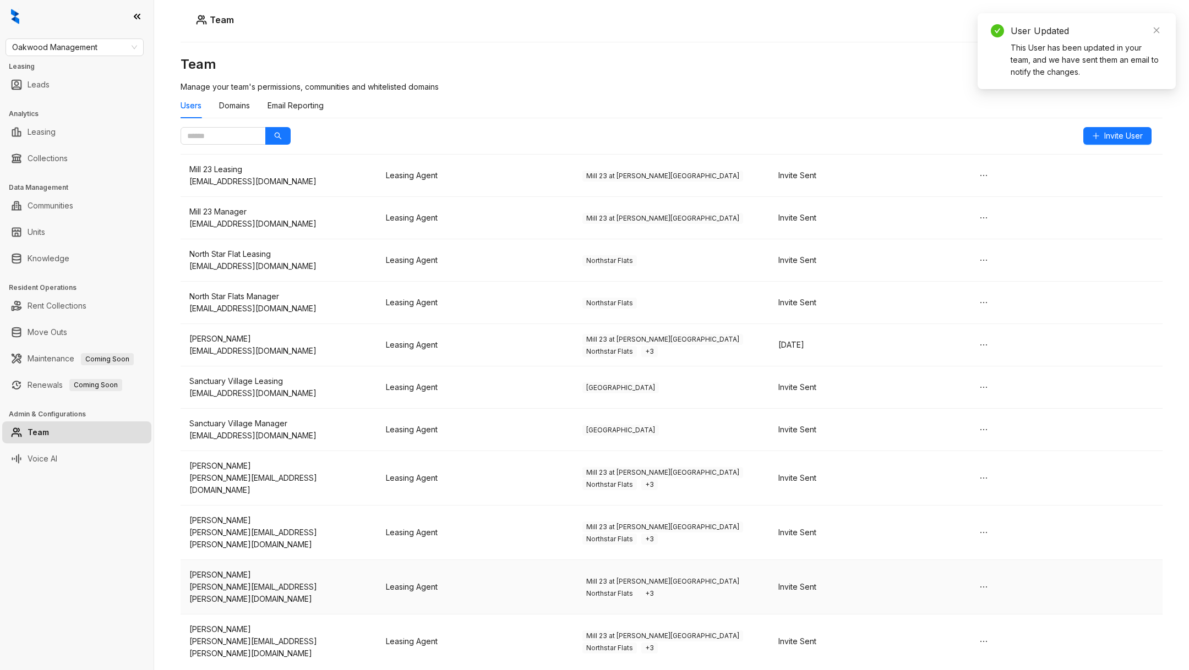
click at [606, 576] on span "Mill 23 at Coughlin Crossing" at bounding box center [662, 581] width 161 height 11
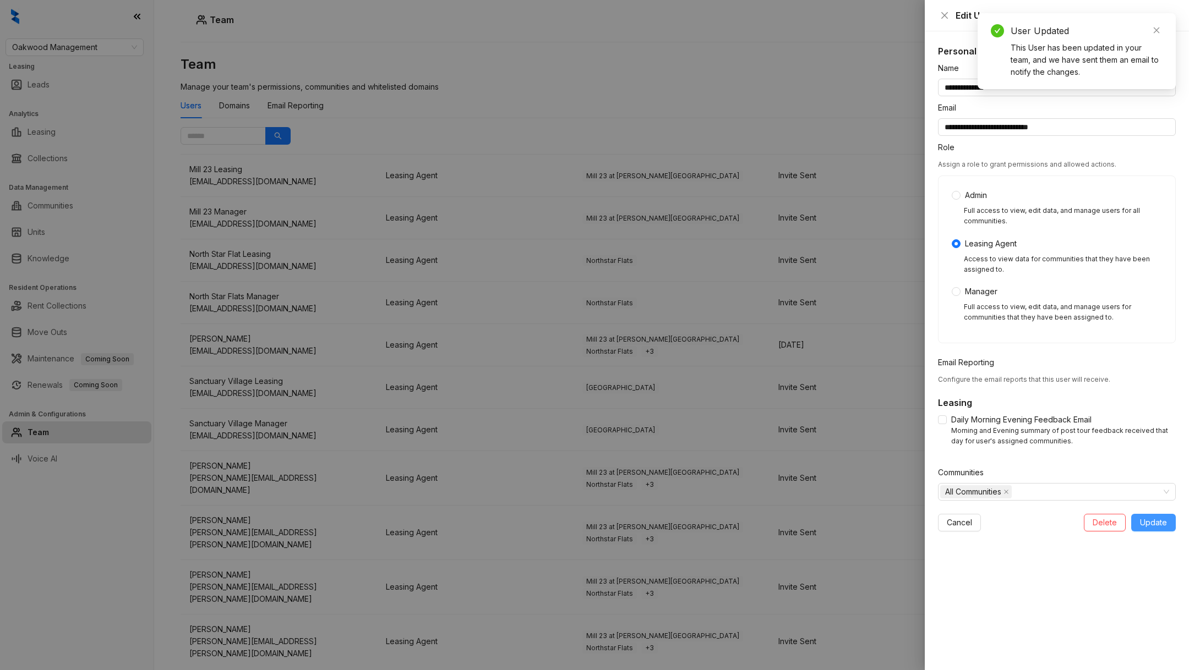
click at [1161, 518] on span "Update" at bounding box center [1153, 523] width 27 height 12
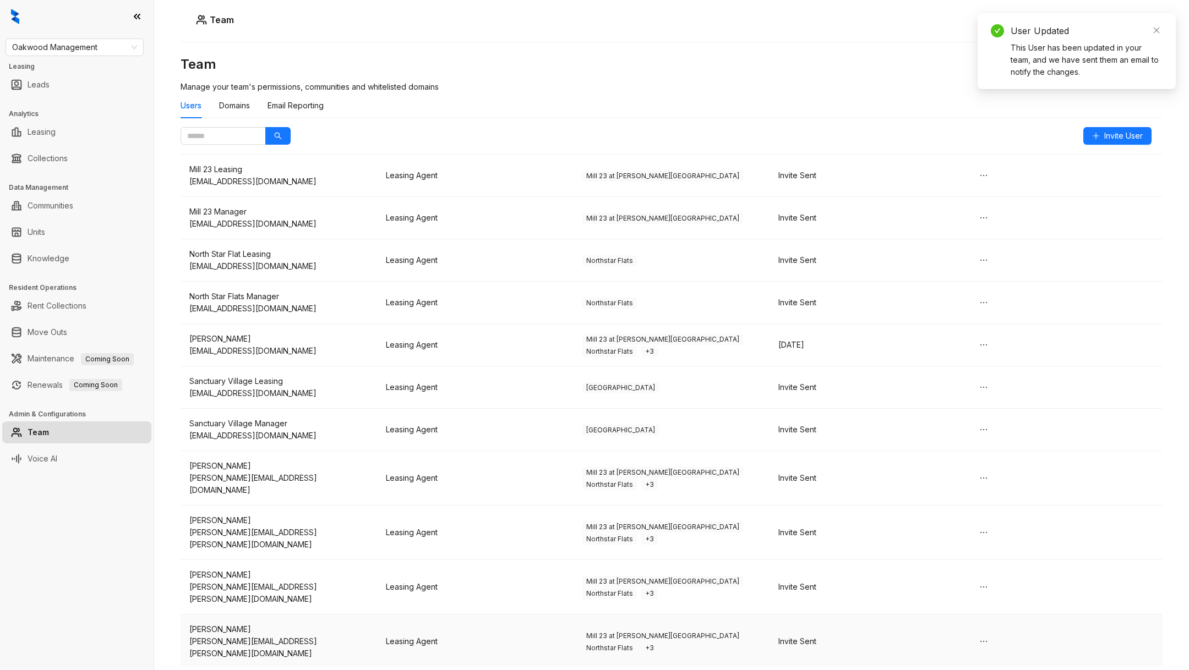
click at [616, 615] on td "Mill 23 at Coughlin Crossing Northstar Flats + 3" at bounding box center [671, 642] width 196 height 54
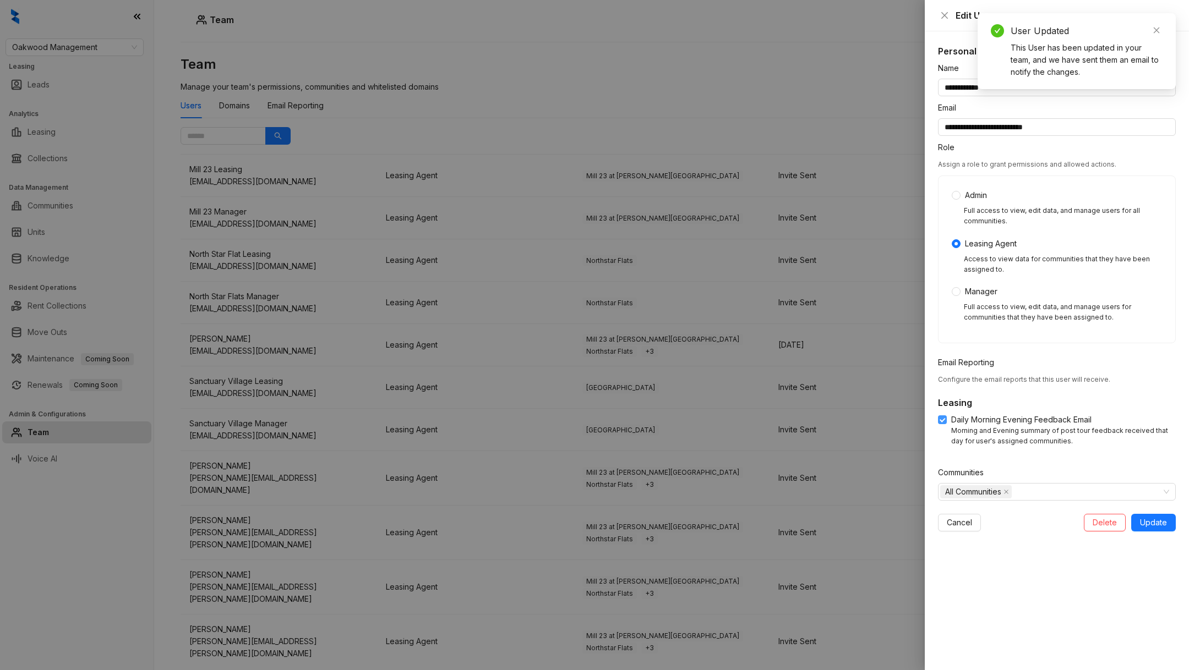
click at [939, 424] on label "Daily Morning Evening Feedback Email" at bounding box center [1017, 420] width 158 height 12
click at [1150, 520] on span "Update" at bounding box center [1153, 523] width 27 height 12
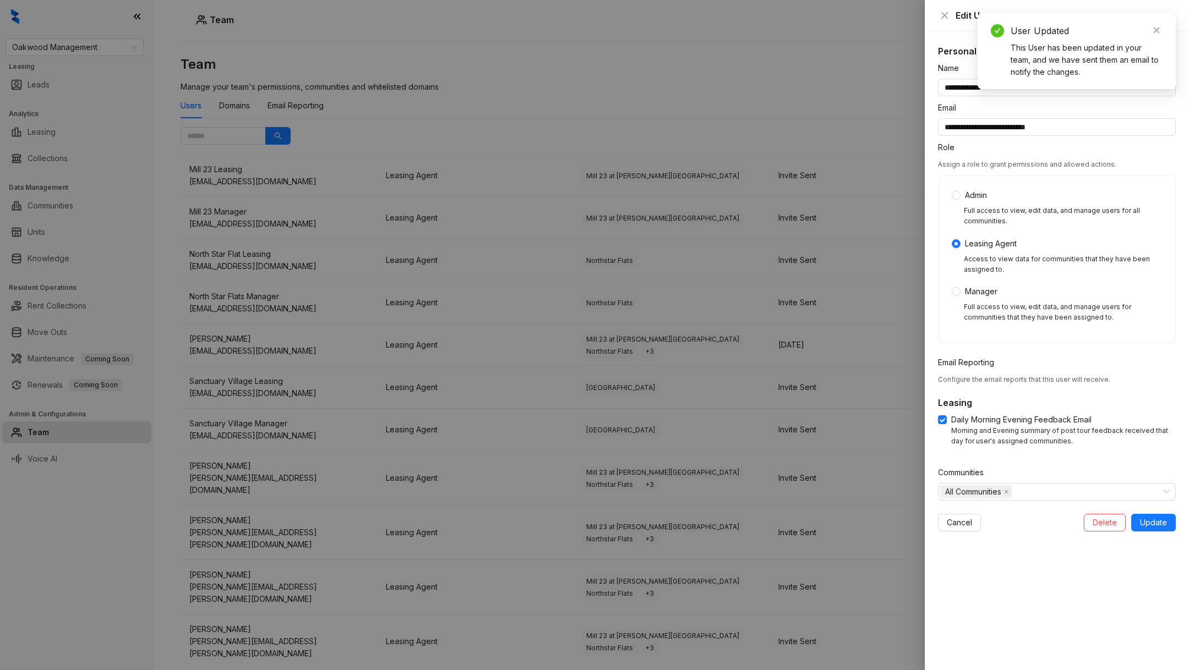
click at [944, 427] on div "Daily Morning Evening Feedback Email Morning and Evening summary of post tour f…" at bounding box center [1057, 430] width 238 height 33
click at [1165, 514] on button "Update" at bounding box center [1153, 523] width 45 height 18
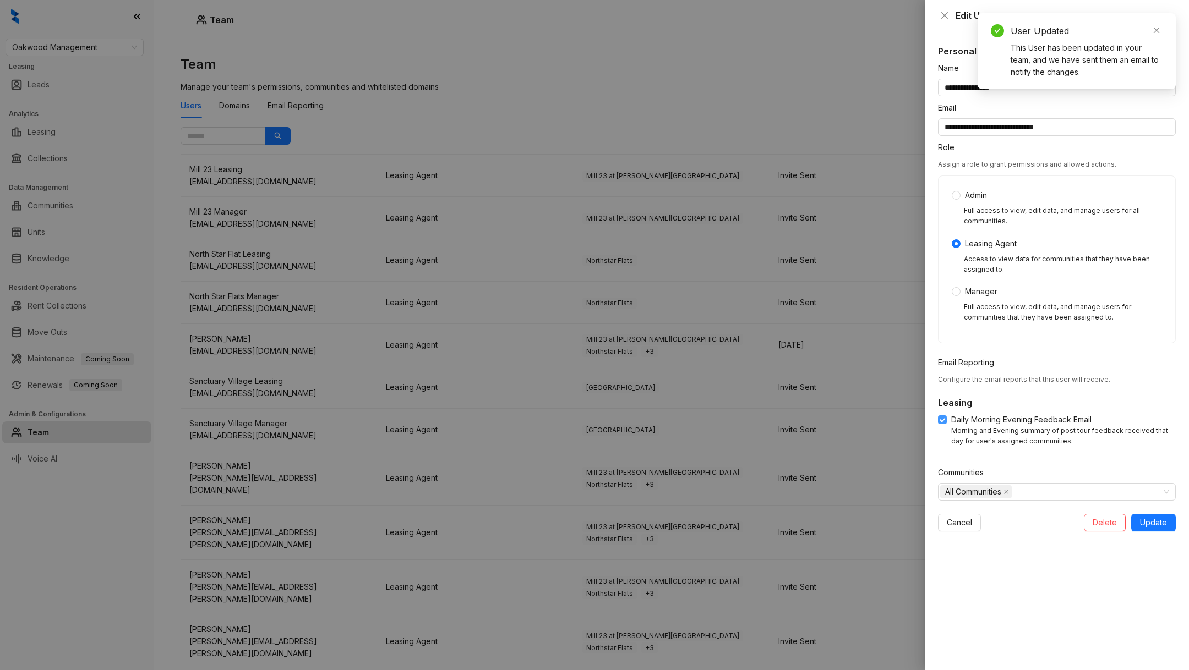
click at [940, 424] on label "Daily Morning Evening Feedback Email" at bounding box center [1017, 420] width 158 height 12
click at [1169, 524] on button "Update" at bounding box center [1153, 523] width 45 height 18
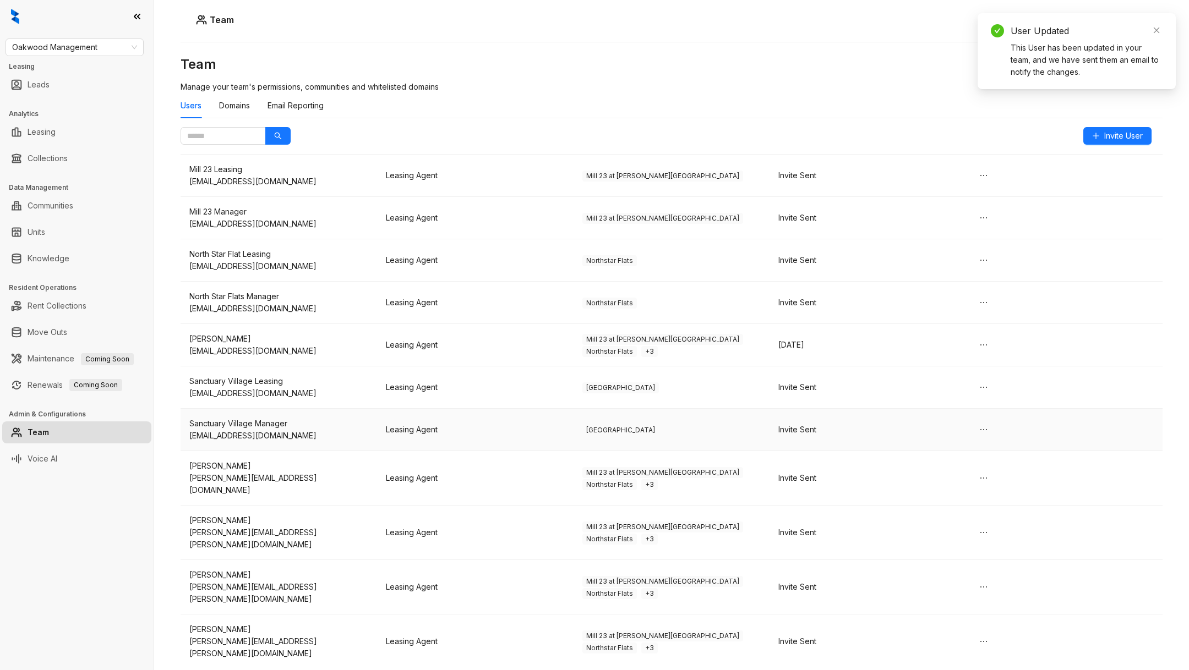
click at [845, 409] on td "Invite Sent" at bounding box center [867, 430] width 196 height 42
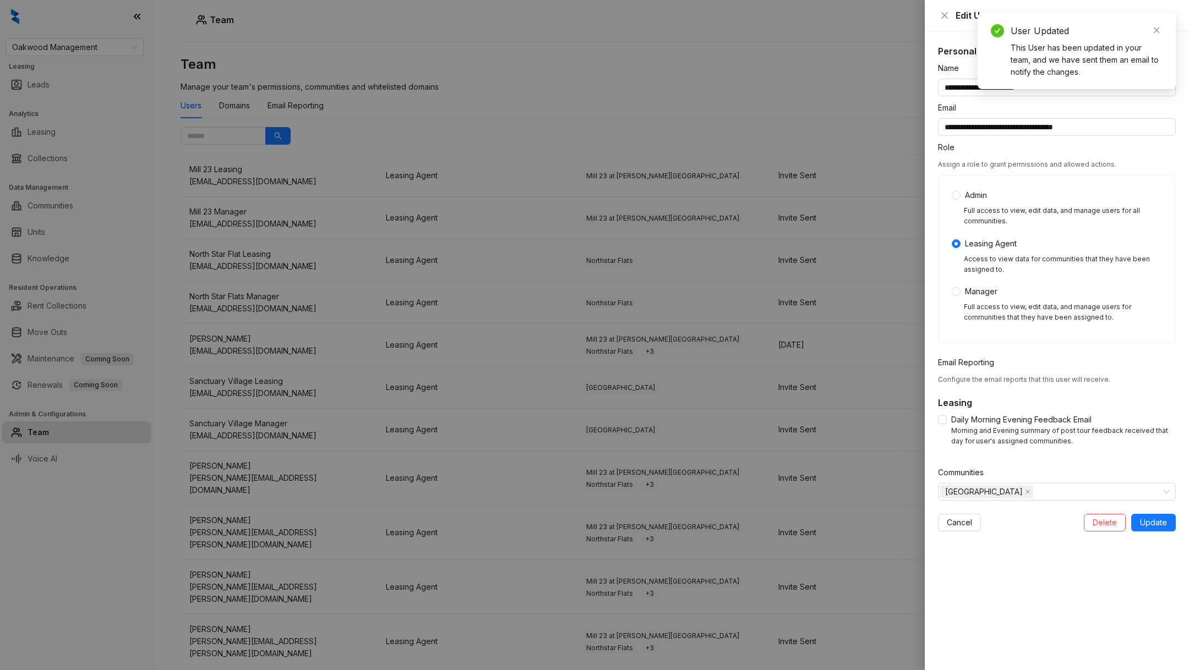
click at [712, 191] on div at bounding box center [594, 335] width 1189 height 670
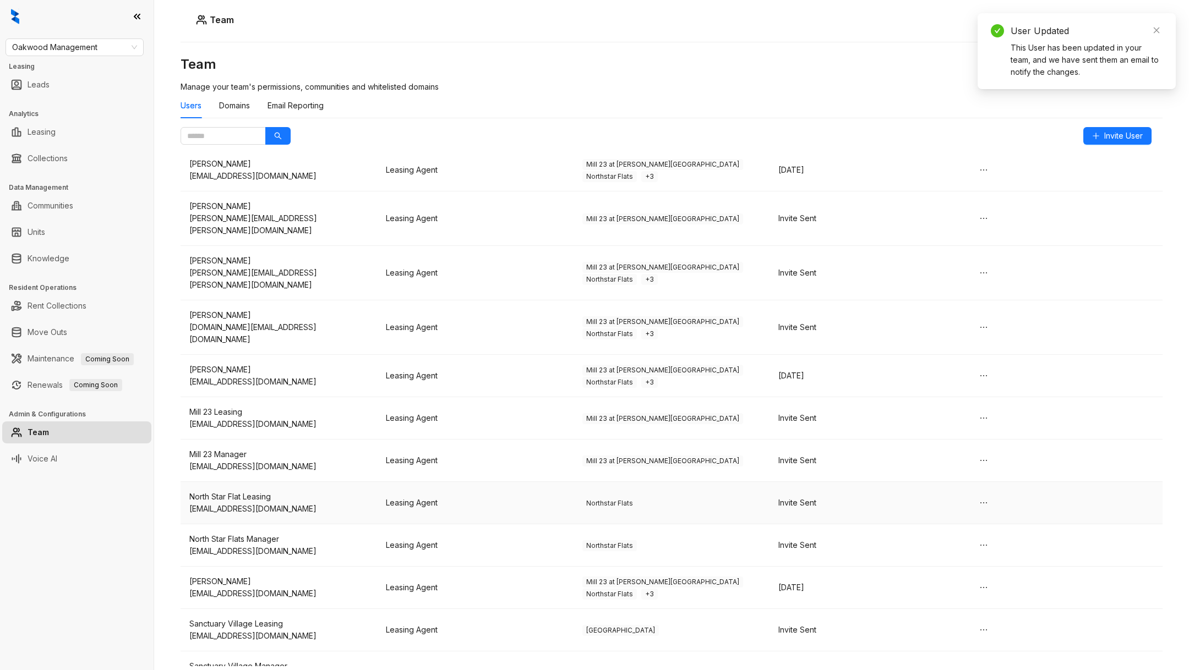
scroll to position [0, 0]
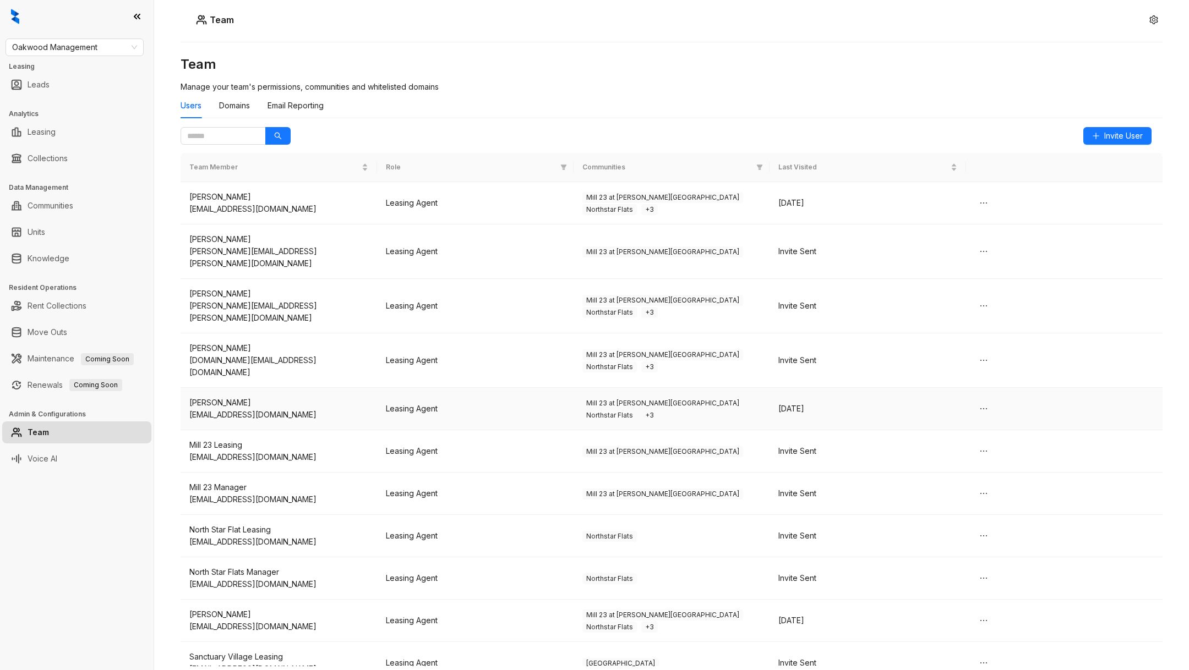
click at [412, 388] on td "Leasing Agent" at bounding box center [475, 409] width 196 height 42
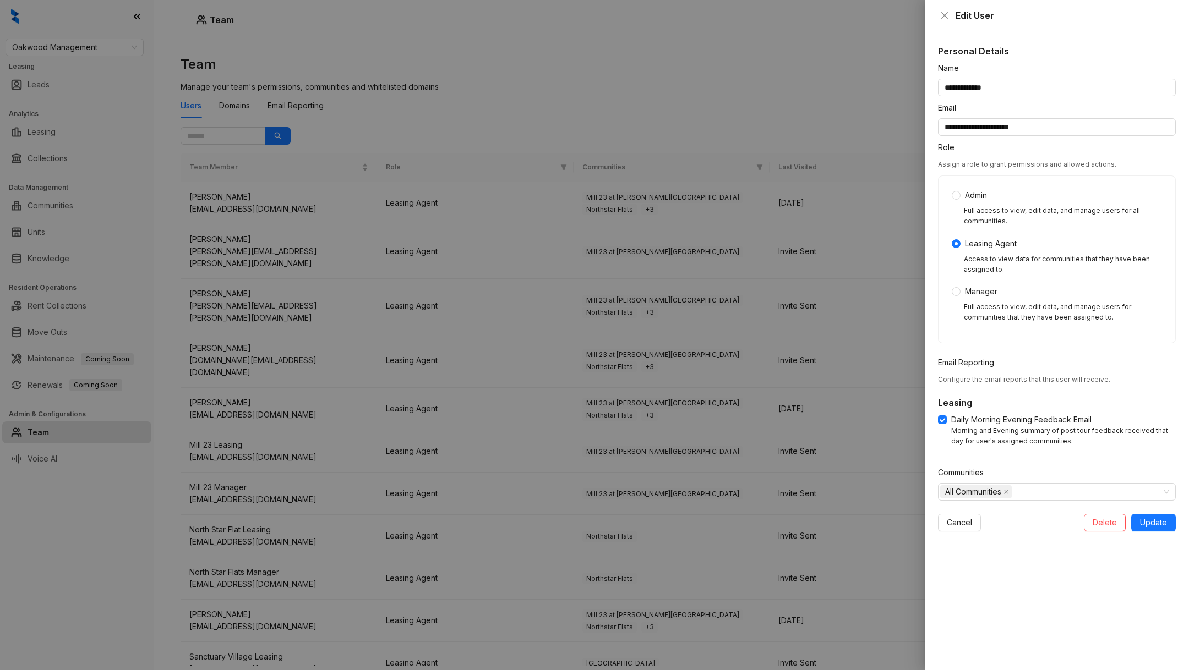
click at [407, 284] on div at bounding box center [594, 335] width 1189 height 670
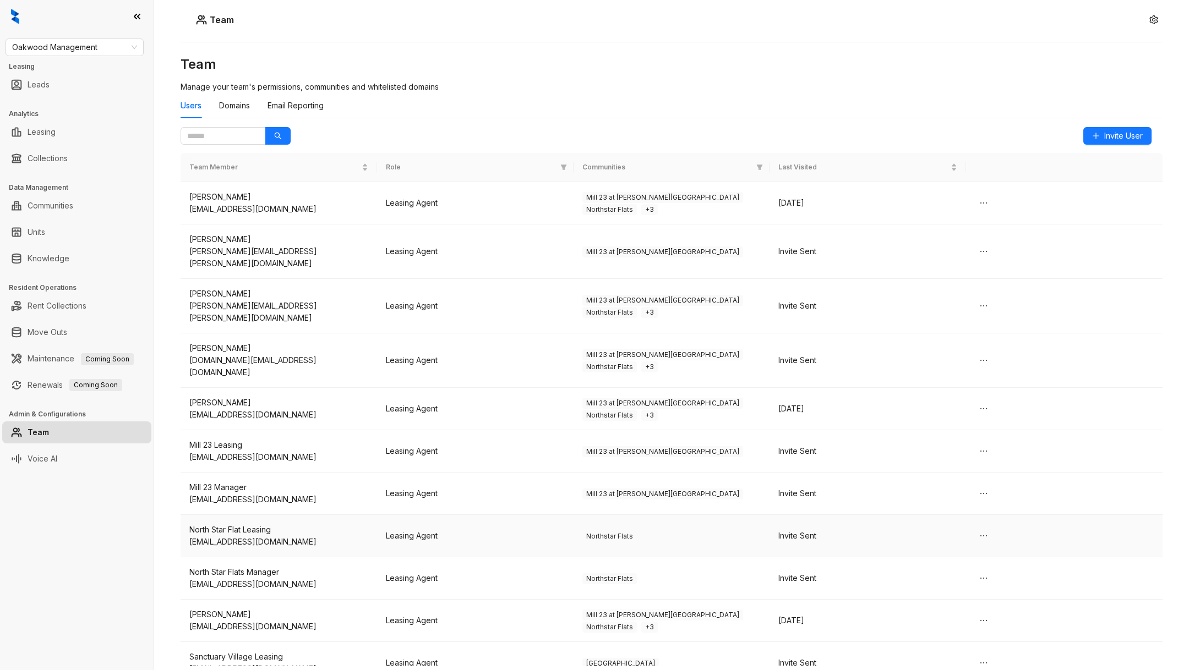
scroll to position [276, 0]
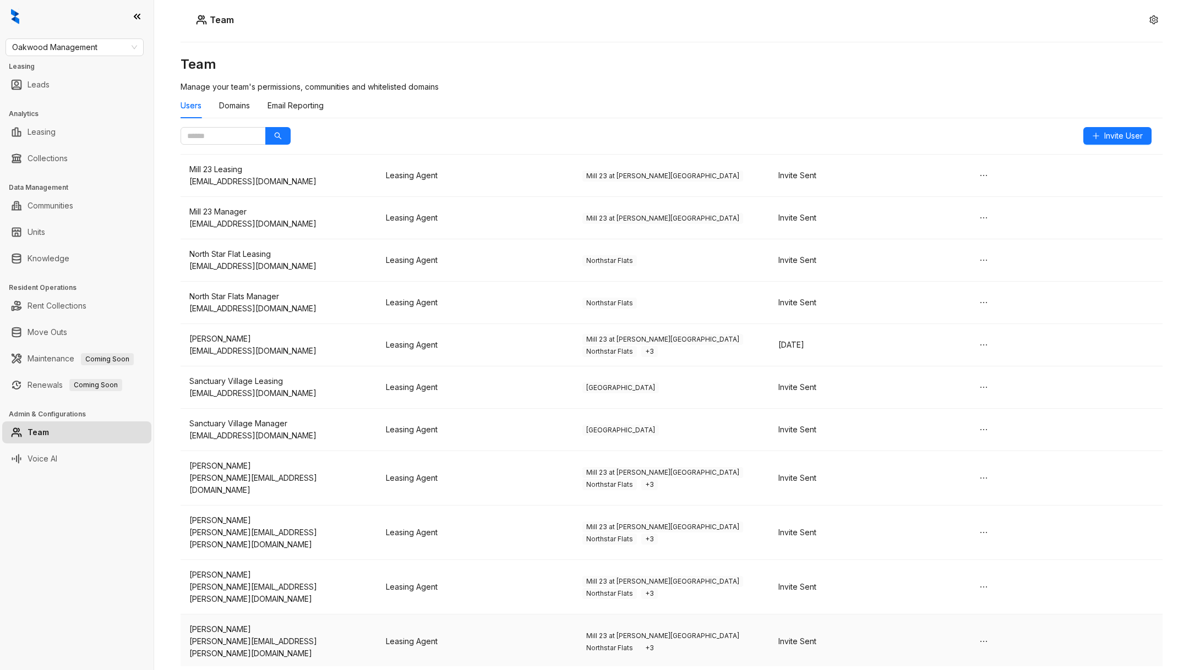
click at [314, 636] on div "aaron.taylor@liveoakwood.com" at bounding box center [278, 648] width 179 height 24
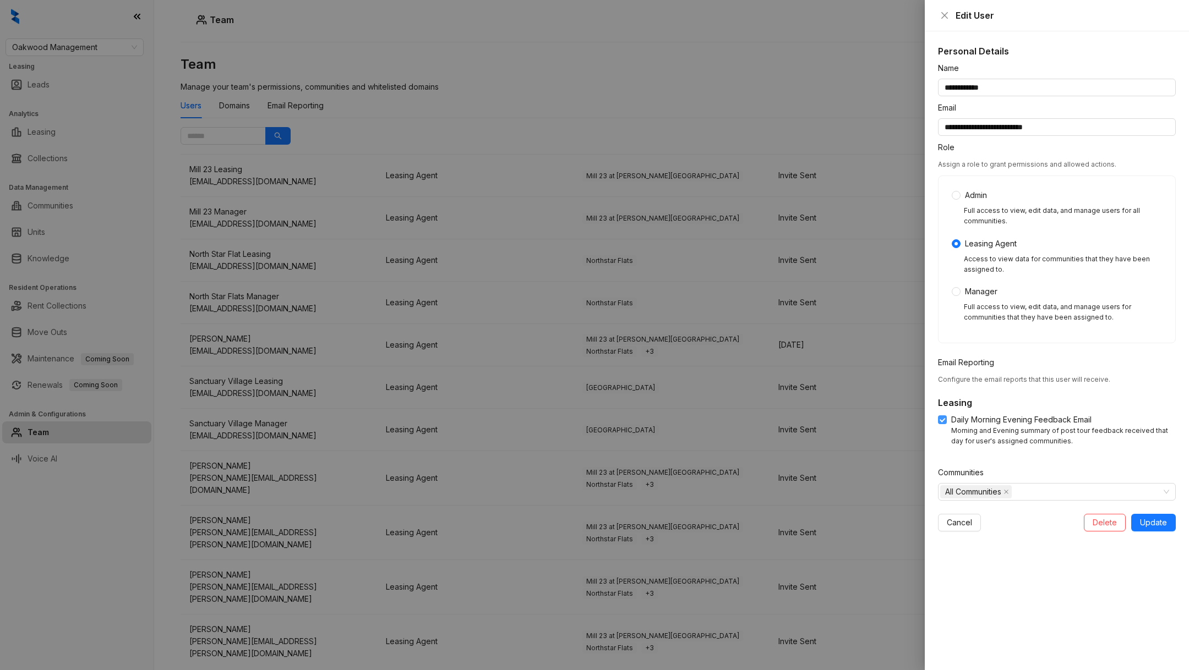
click at [941, 424] on span at bounding box center [942, 419] width 9 height 9
click at [1156, 518] on span "Update" at bounding box center [1153, 523] width 27 height 12
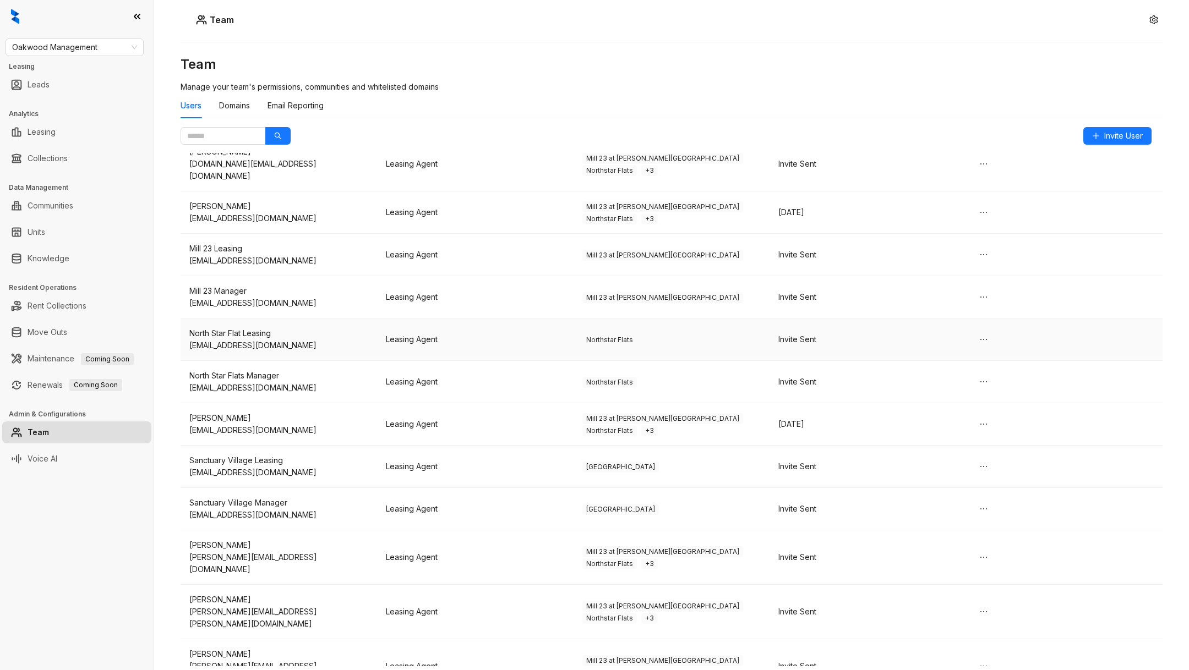
scroll to position [276, 0]
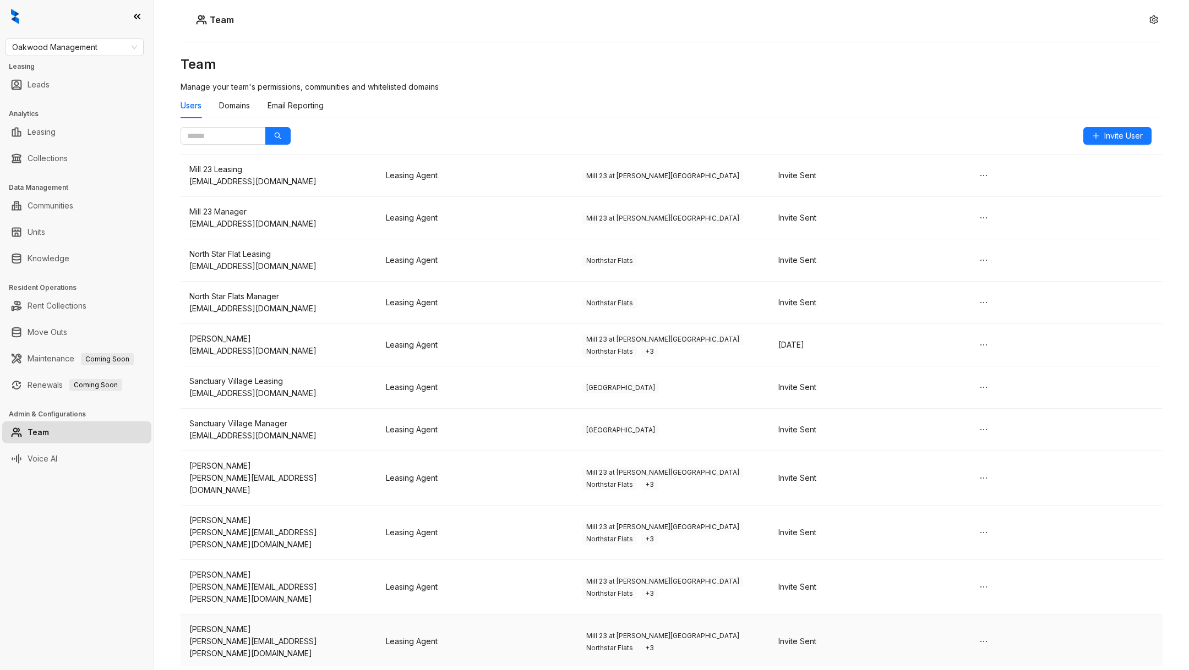
click at [297, 623] on div "[PERSON_NAME]" at bounding box center [278, 629] width 179 height 12
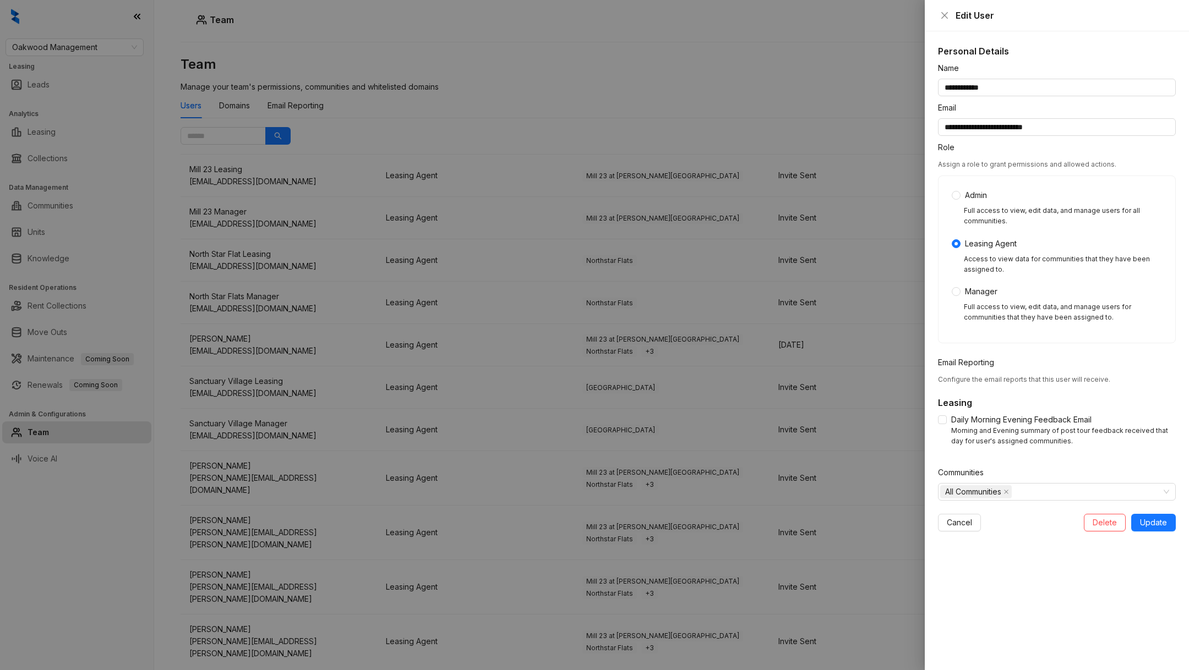
click at [107, 52] on div at bounding box center [594, 335] width 1189 height 670
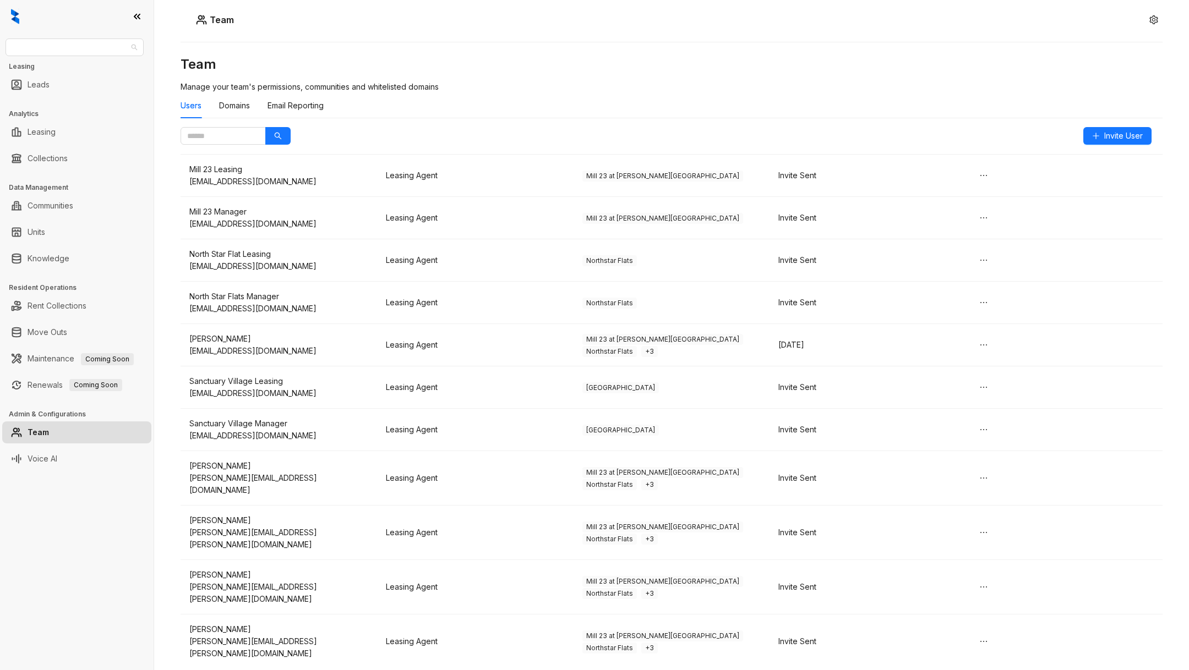
click at [107, 52] on span "Oakwood Management" at bounding box center [74, 47] width 125 height 17
type input "***"
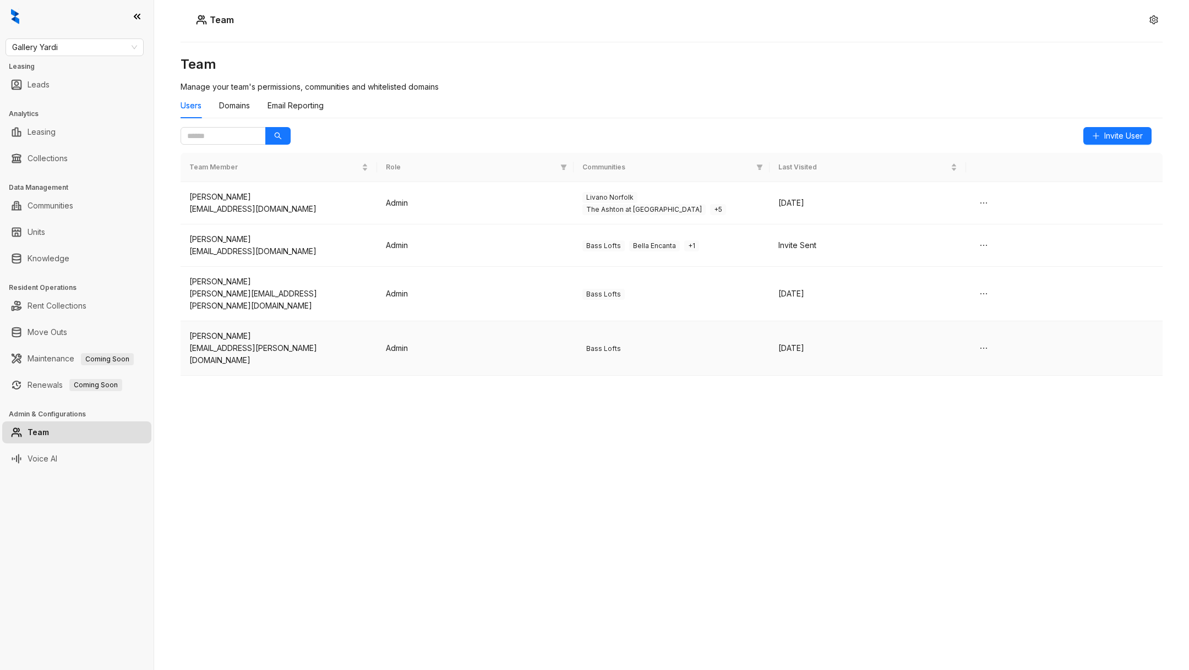
click at [623, 341] on td "Bass Lofts" at bounding box center [671, 348] width 196 height 54
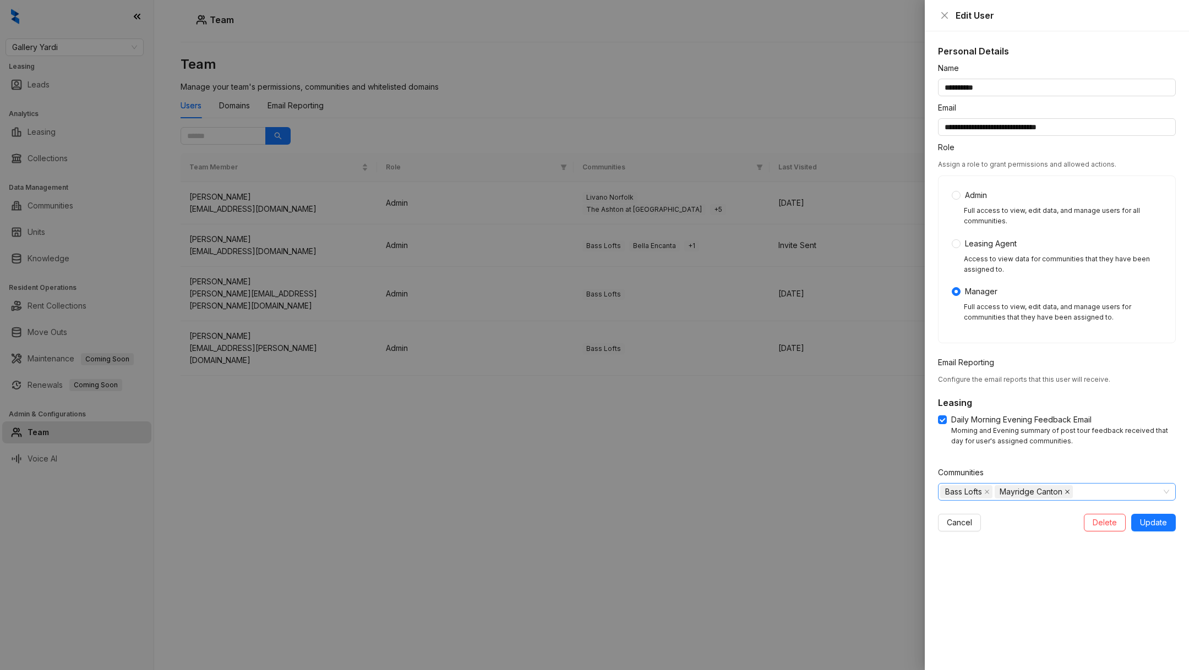
click at [1065, 489] on icon "close" at bounding box center [1067, 492] width 6 height 6
click at [1163, 518] on span "Update" at bounding box center [1153, 523] width 27 height 12
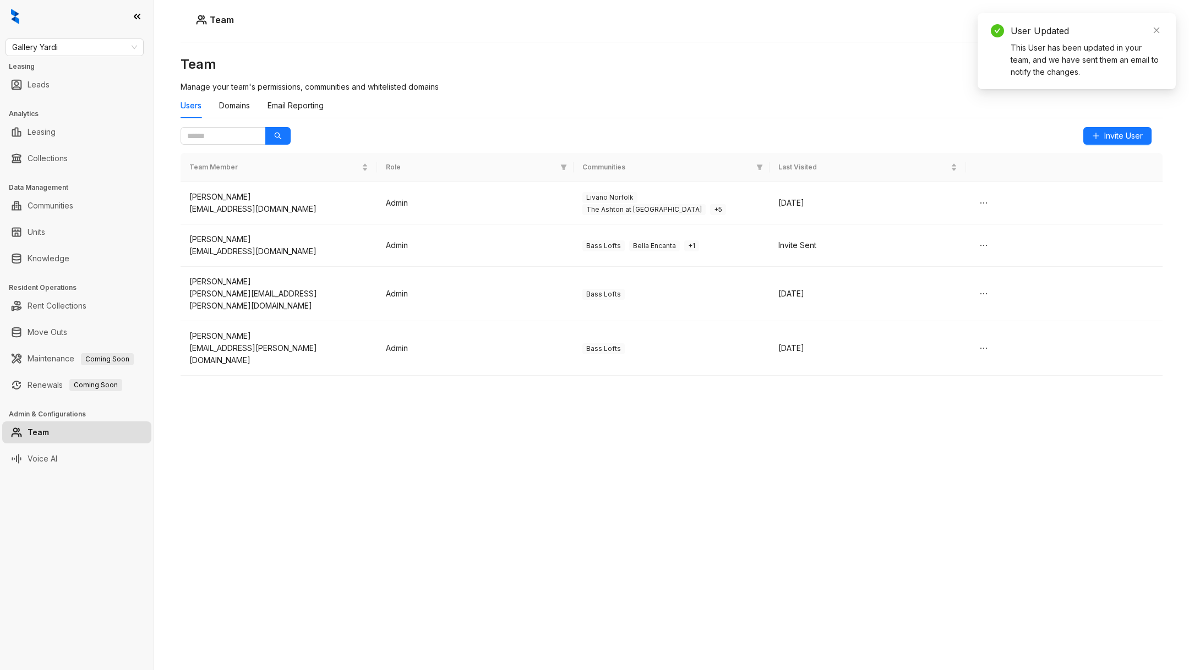
click at [592, 415] on div "Team Manage your team's permissions, communities and whitelisted domains Users …" at bounding box center [671, 312] width 982 height 513
click at [1118, 126] on div "Users Domains Email Reporting" at bounding box center [671, 110] width 982 height 34
click at [1121, 136] on span "Invite User" at bounding box center [1123, 136] width 39 height 12
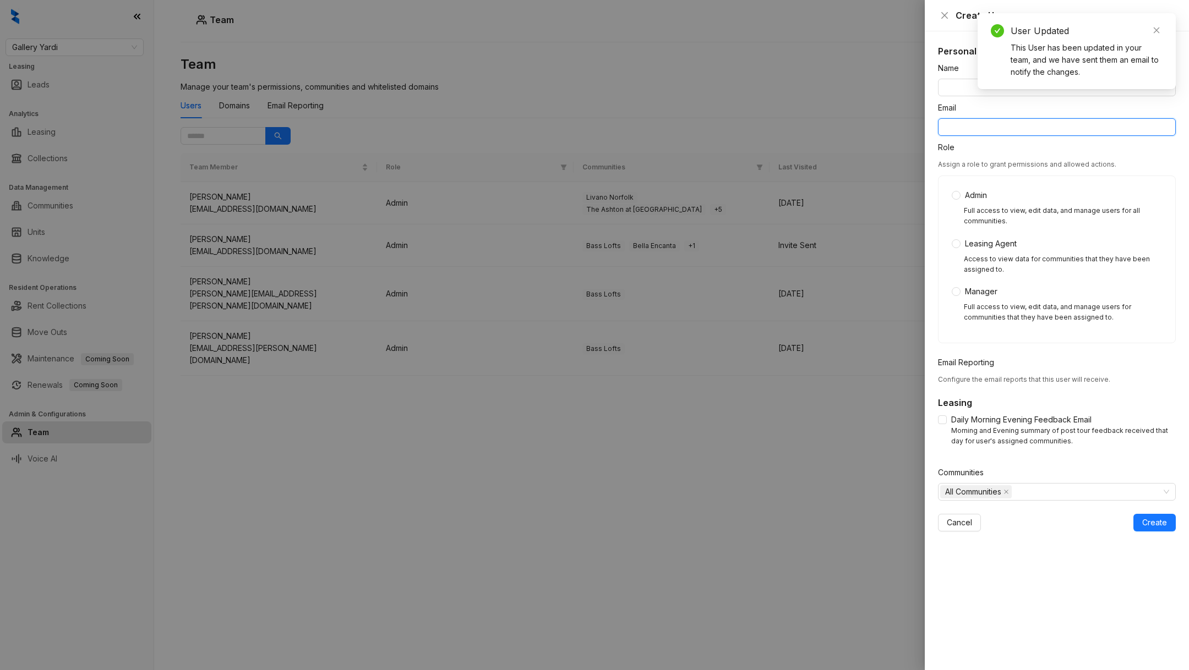
click at [994, 132] on input "Email" at bounding box center [1057, 127] width 238 height 18
paste input "**********"
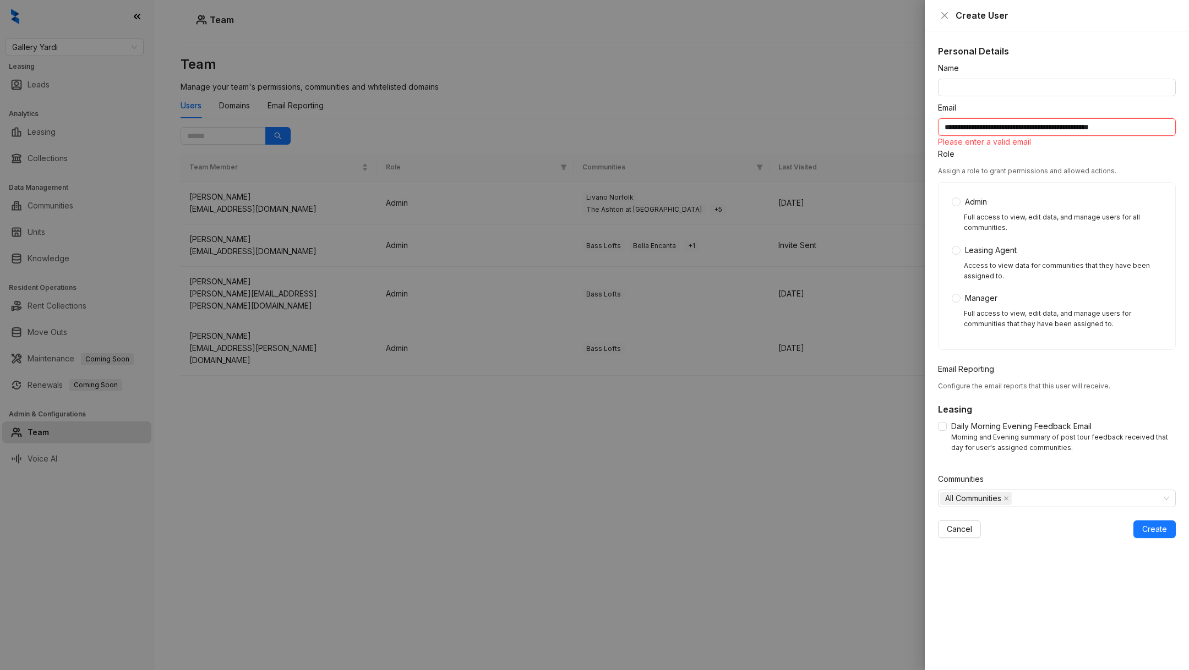
click at [957, 127] on input "**********" at bounding box center [1057, 127] width 238 height 18
drag, startPoint x: 957, startPoint y: 127, endPoint x: 976, endPoint y: 127, distance: 18.7
click at [976, 127] on input "**********" at bounding box center [1057, 127] width 238 height 18
type input "**********"
click at [989, 78] on div "Name" at bounding box center [1057, 70] width 238 height 17
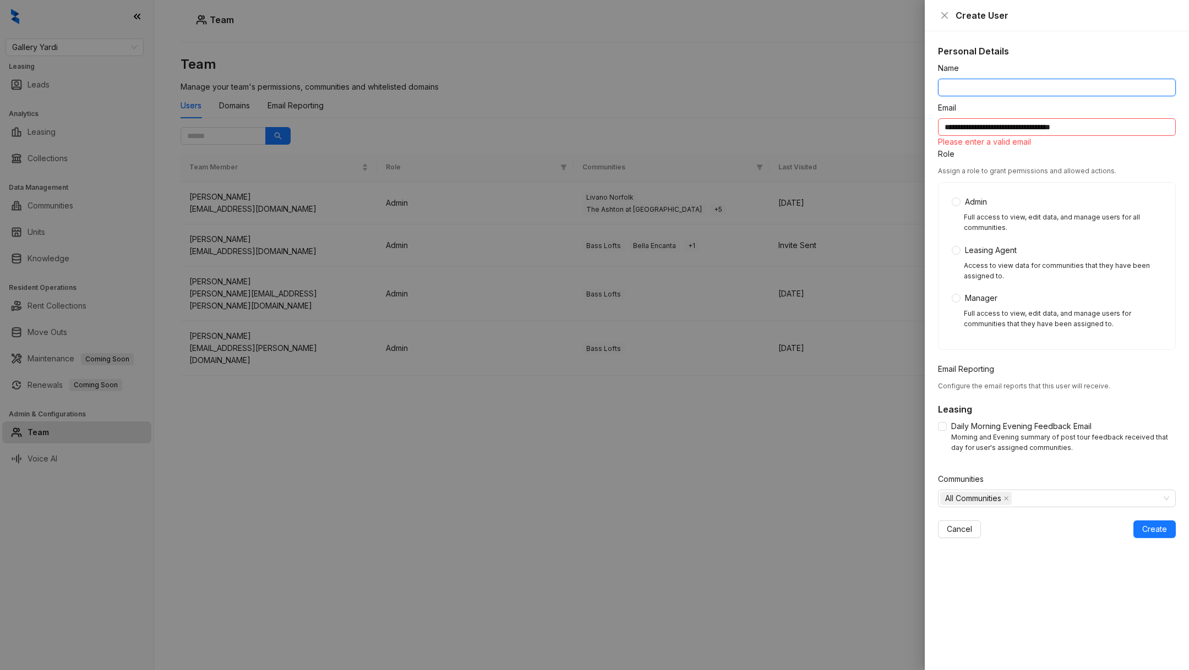
click at [990, 79] on input "Name" at bounding box center [1057, 88] width 238 height 18
paste input "**********"
type input "**********"
click at [1122, 121] on input "**********" at bounding box center [1057, 127] width 238 height 18
click at [949, 130] on input "**********" at bounding box center [1057, 127] width 238 height 18
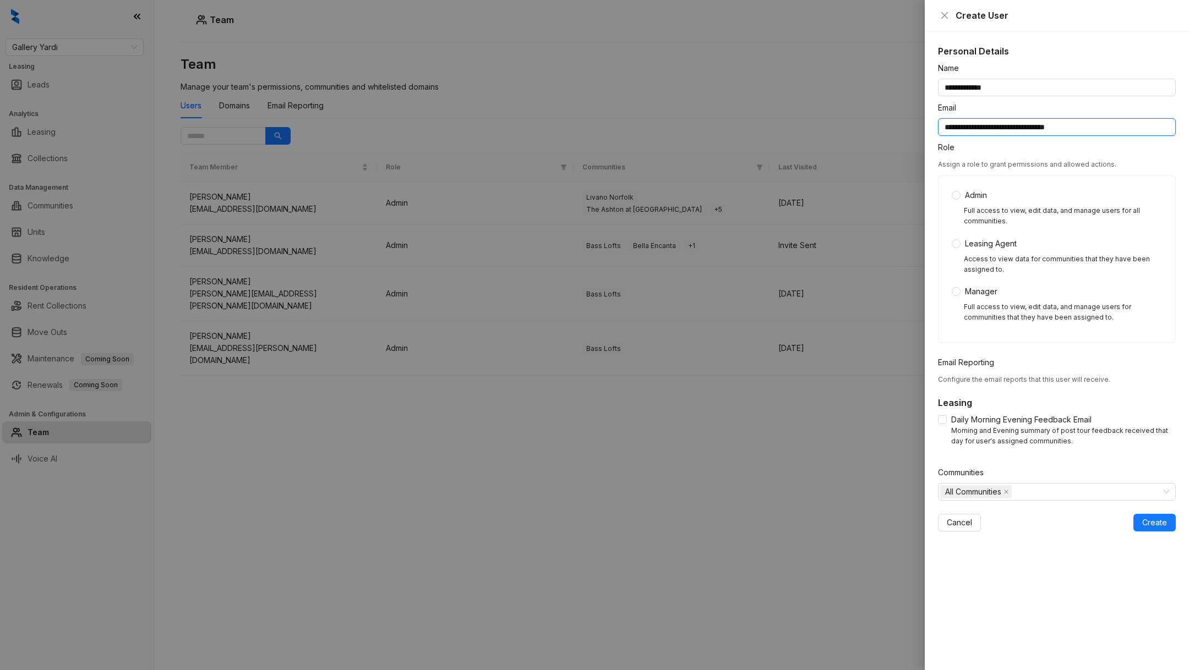
type input "**********"
click at [955, 300] on div "Admin Full access to view, edit data, and manage users for all communities. Lea…" at bounding box center [1056, 259] width 210 height 140
click at [955, 298] on div "Admin Full access to view, edit data, and manage users for all communities. Lea…" at bounding box center [1056, 259] width 210 height 140
click at [983, 486] on span "All Communities" at bounding box center [973, 492] width 56 height 12
click at [948, 510] on span at bounding box center [946, 513] width 13 height 13
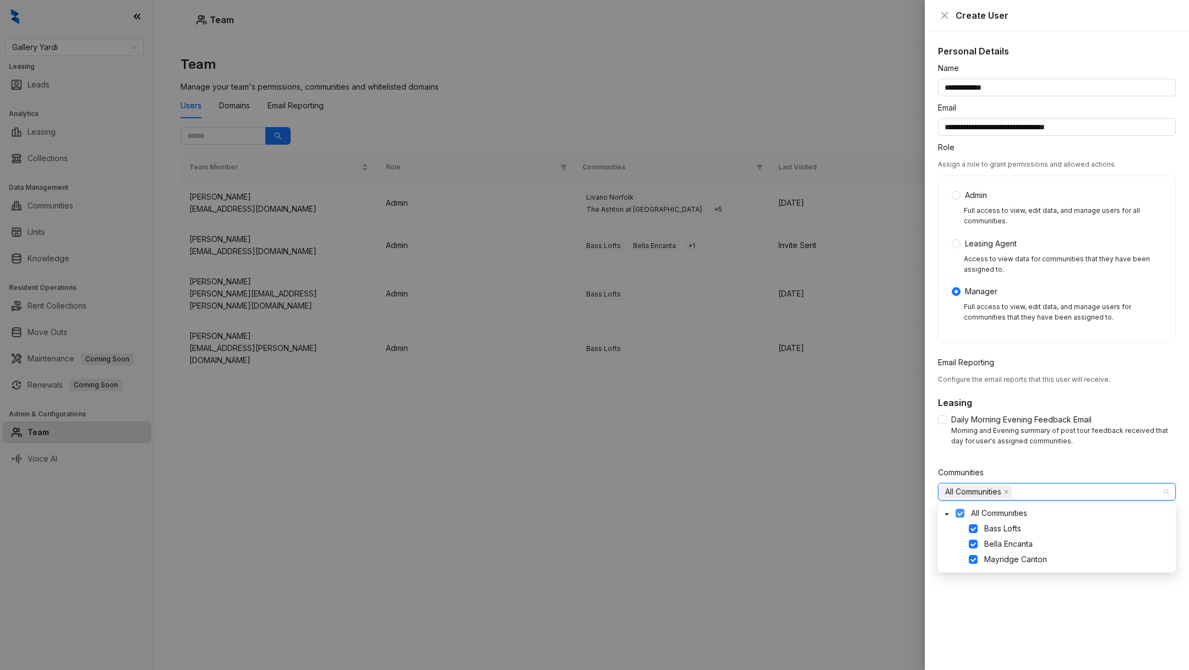
click at [962, 515] on span at bounding box center [959, 513] width 9 height 9
click at [979, 561] on span "Mayridge Canton" at bounding box center [1076, 559] width 194 height 13
click at [1001, 461] on form "**********" at bounding box center [1057, 296] width 238 height 469
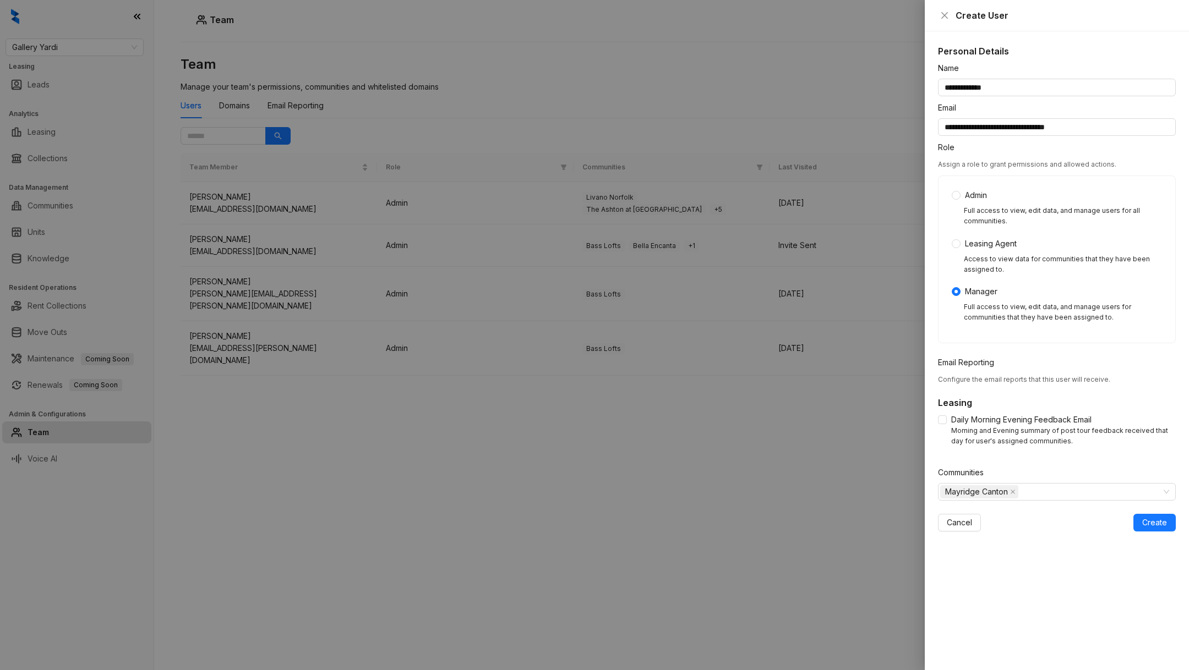
click at [1132, 516] on div "Cancel Create" at bounding box center [1057, 523] width 238 height 18
click at [1146, 526] on span "Create" at bounding box center [1154, 523] width 25 height 12
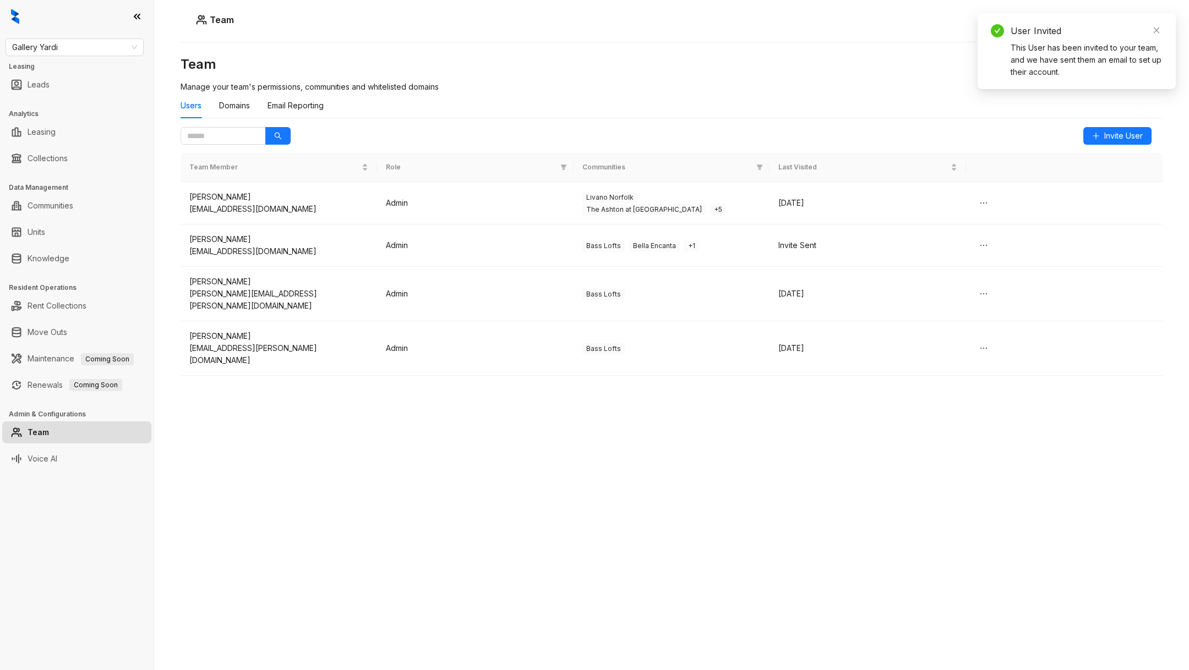
click at [397, 386] on div "Team Manage your team's permissions, communities and whitelisted domains Users …" at bounding box center [671, 312] width 982 height 513
